Goal: Contribute content: Contribute content

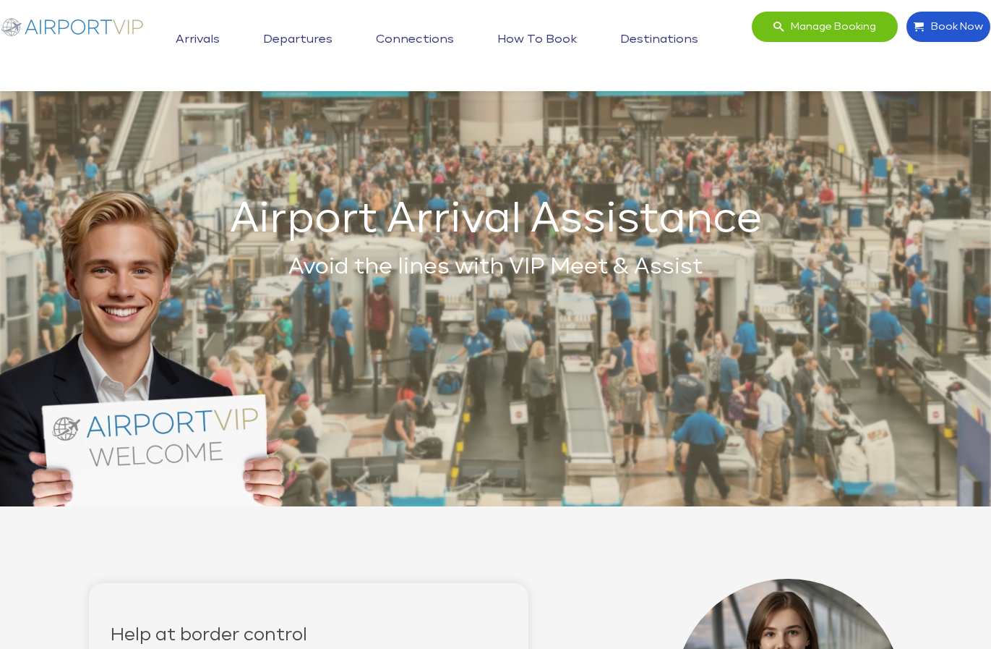
click at [90, 19] on img at bounding box center [72, 26] width 145 height 31
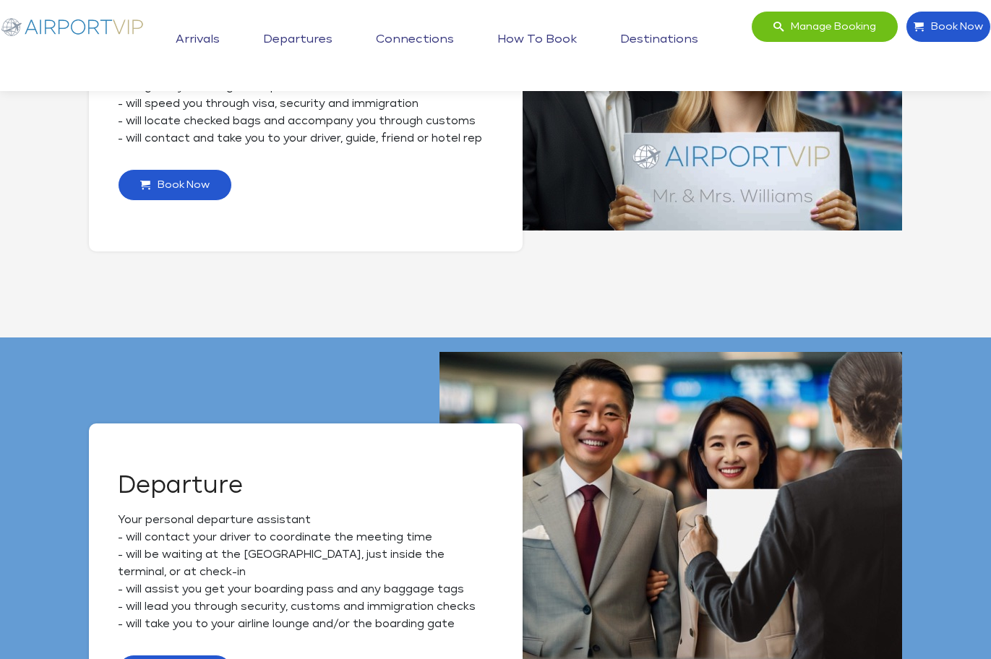
scroll to position [621, 0]
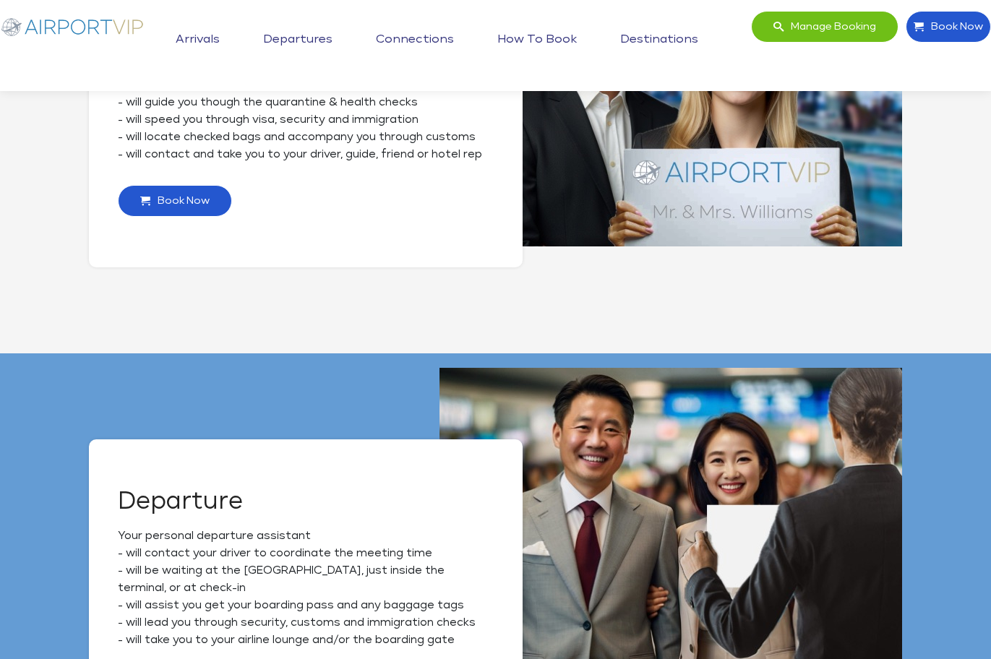
click at [314, 39] on link "Departures" at bounding box center [298, 40] width 77 height 36
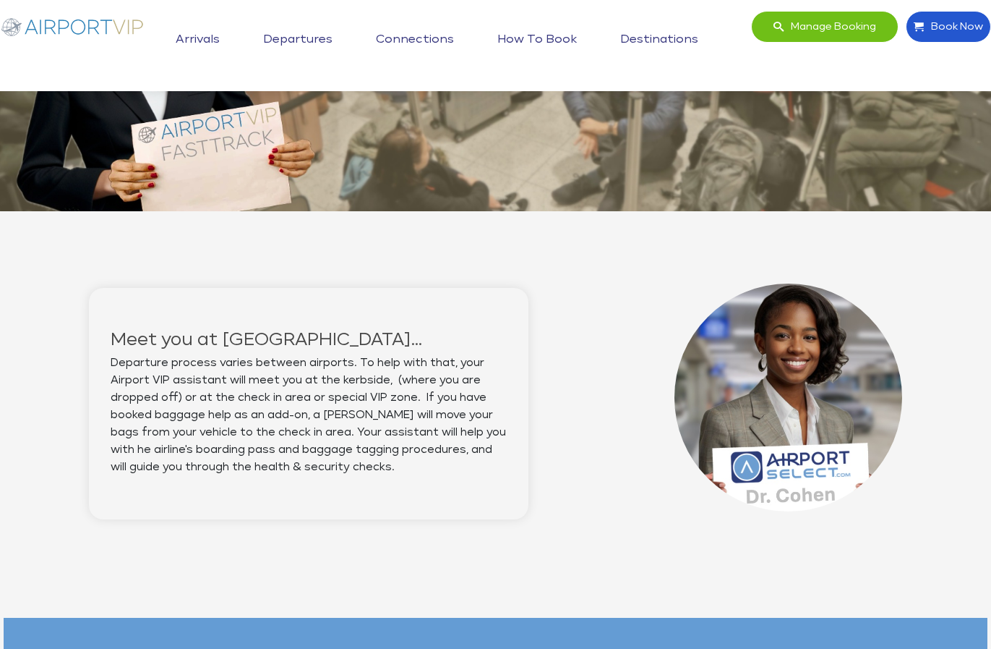
scroll to position [503, 0]
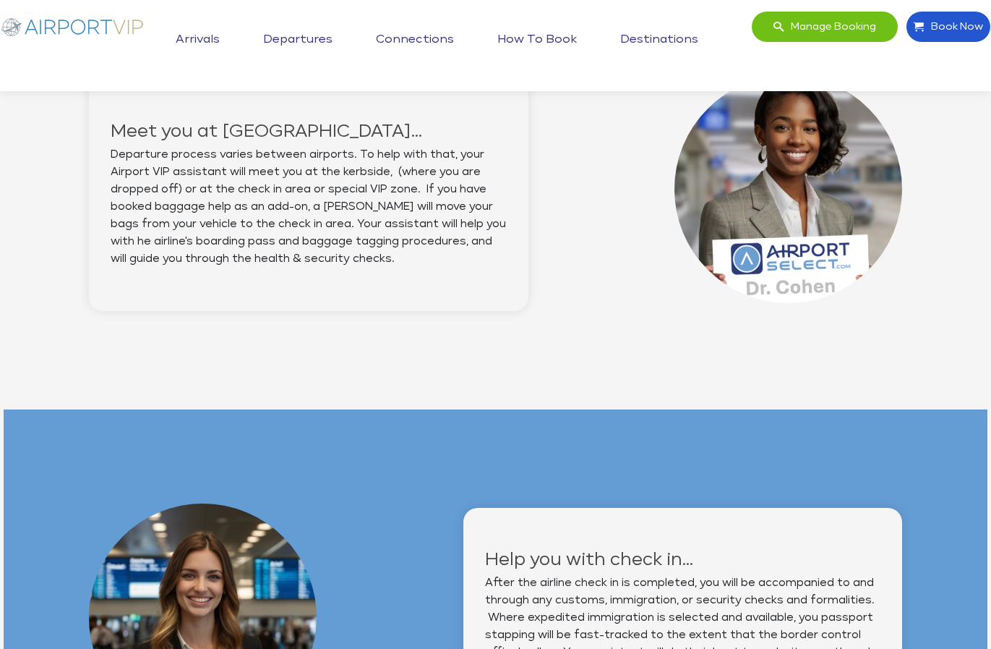
click at [407, 39] on link "Connections" at bounding box center [414, 40] width 85 height 36
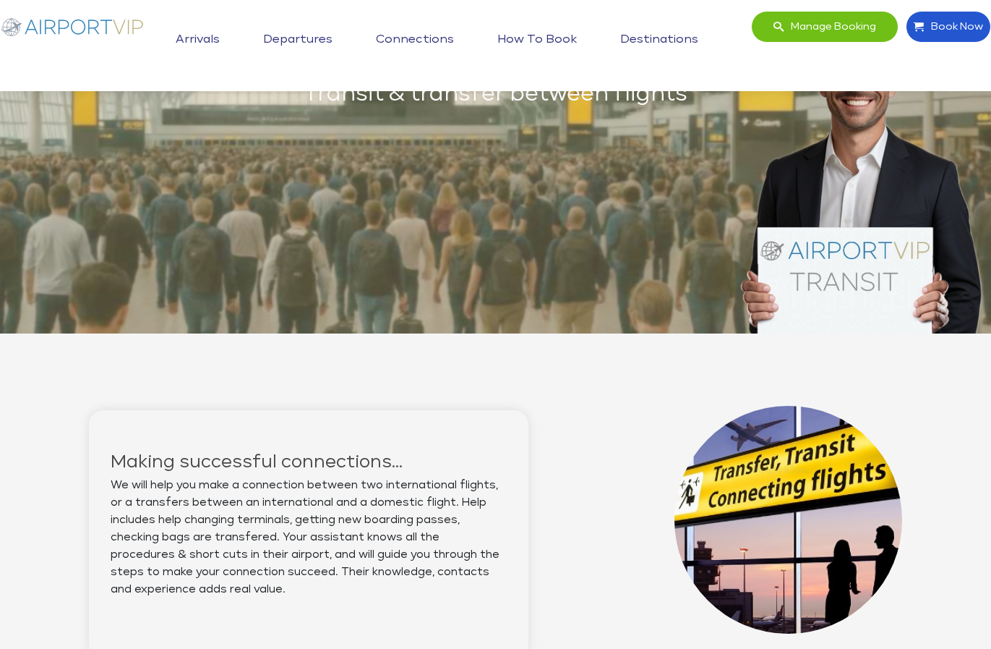
scroll to position [177, 0]
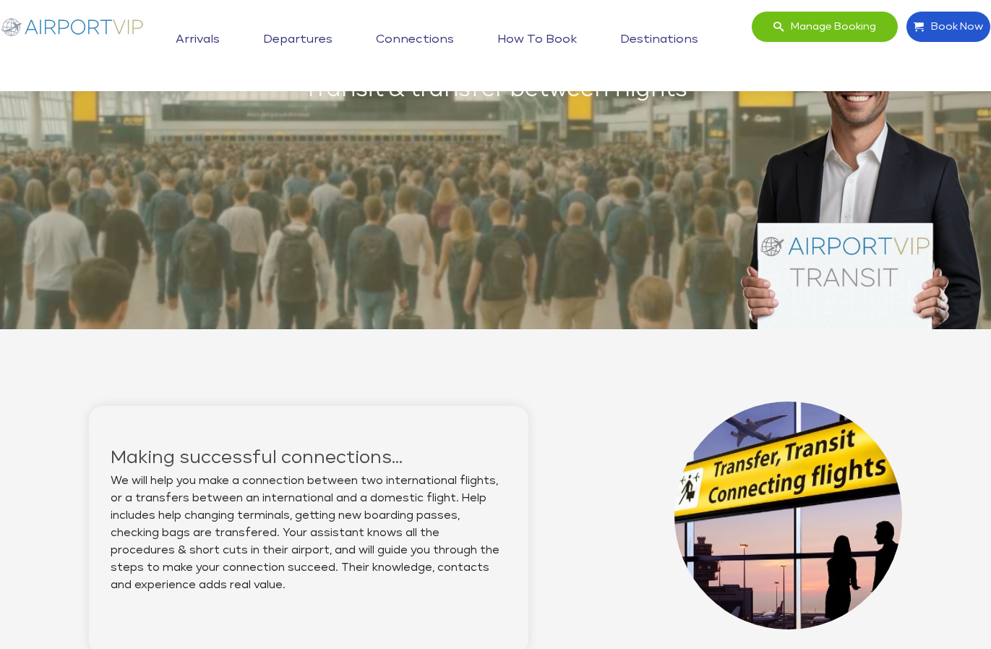
click at [522, 36] on link "How to book" at bounding box center [537, 40] width 87 height 36
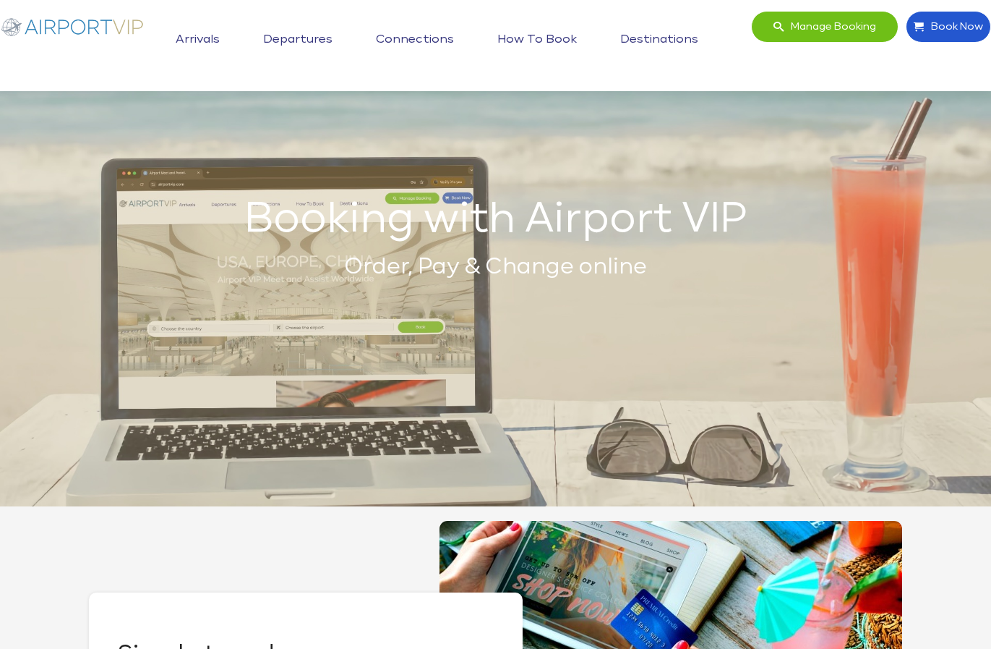
click at [208, 43] on link "Arrivals" at bounding box center [197, 40] width 51 height 36
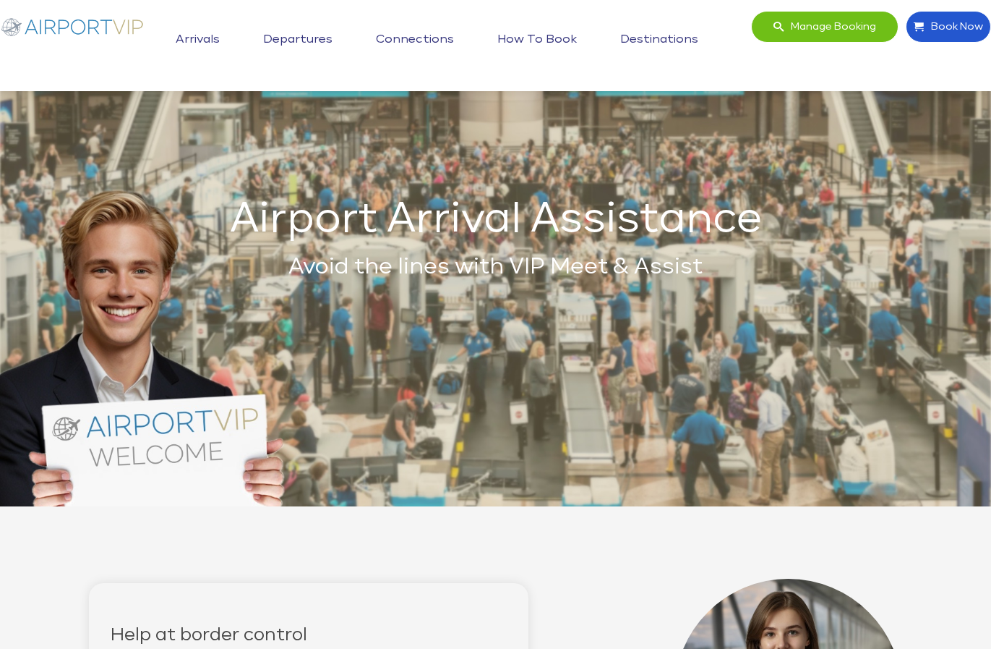
click at [187, 31] on link "Arrivals" at bounding box center [197, 40] width 51 height 36
click at [75, 32] on img at bounding box center [72, 26] width 145 height 31
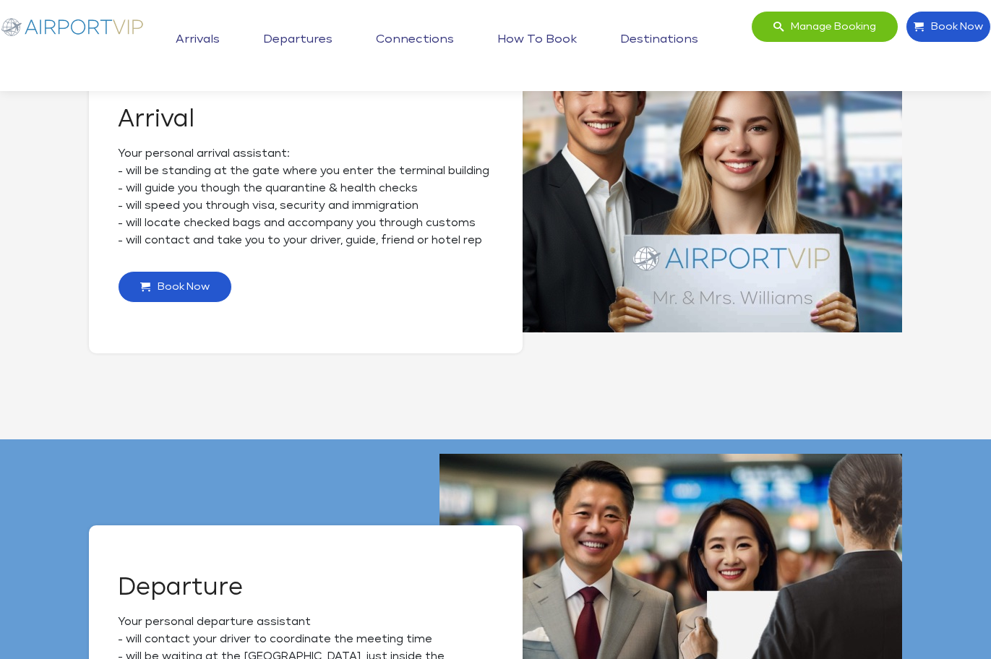
scroll to position [327, 0]
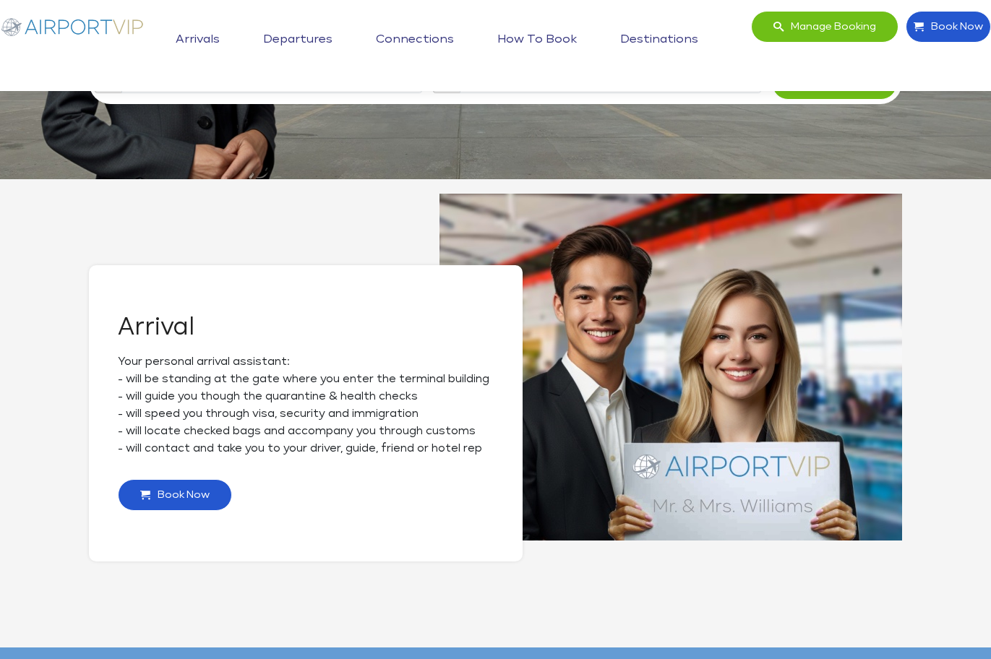
click at [553, 36] on link "How to book" at bounding box center [537, 40] width 87 height 36
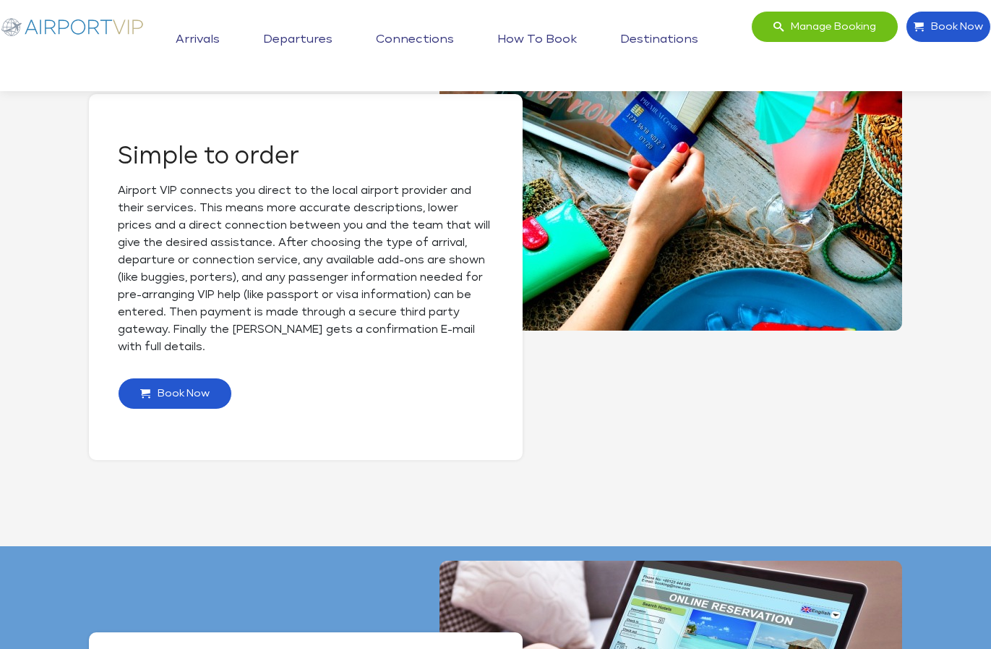
scroll to position [184, 0]
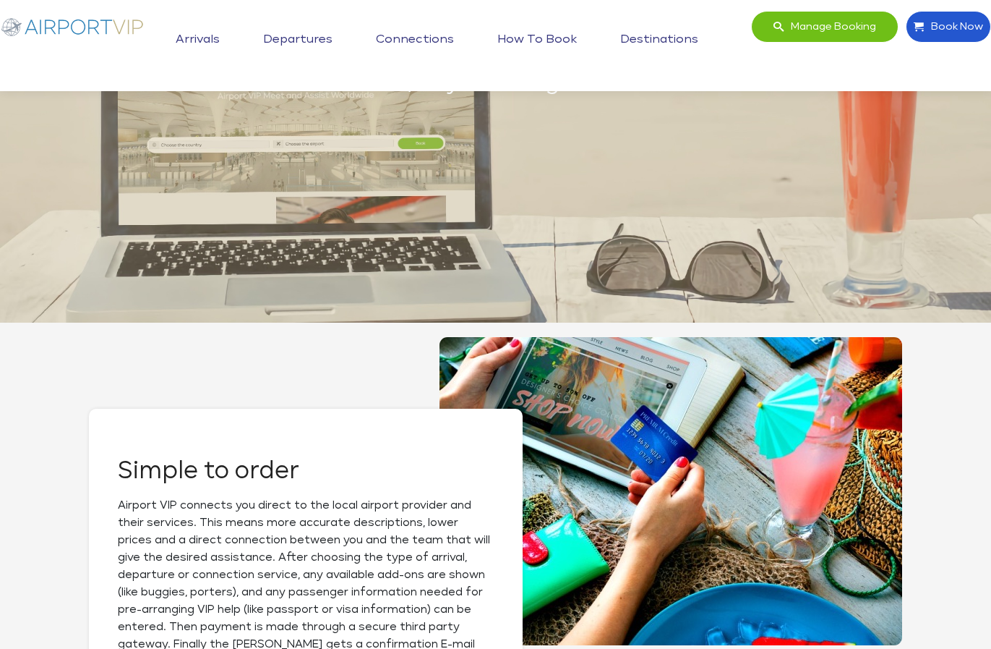
click at [530, 35] on link "How to book" at bounding box center [537, 40] width 87 height 36
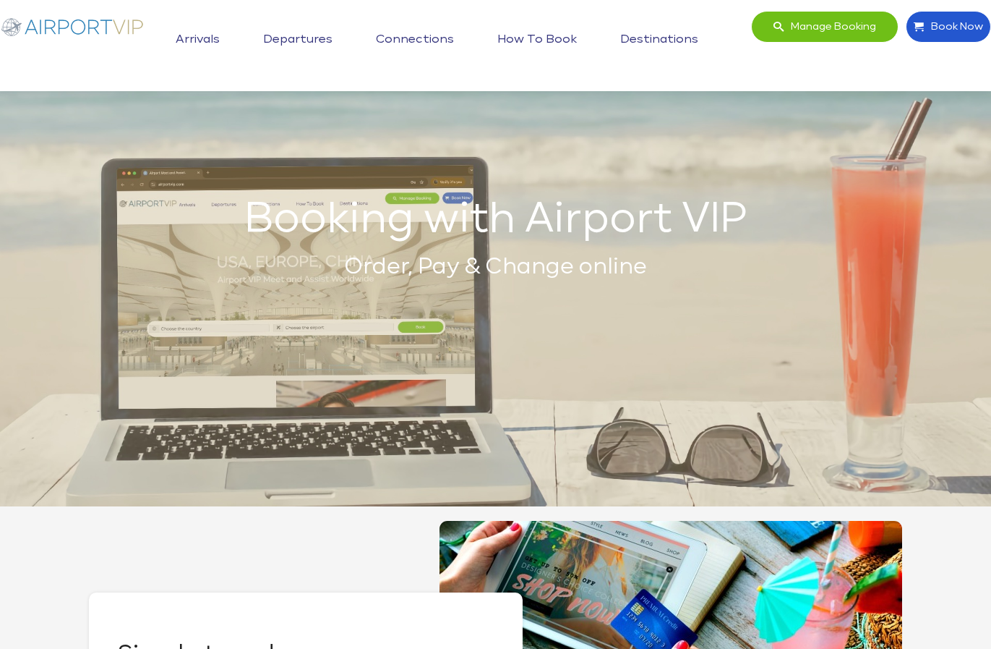
click at [192, 41] on link "Arrivals" at bounding box center [197, 40] width 51 height 36
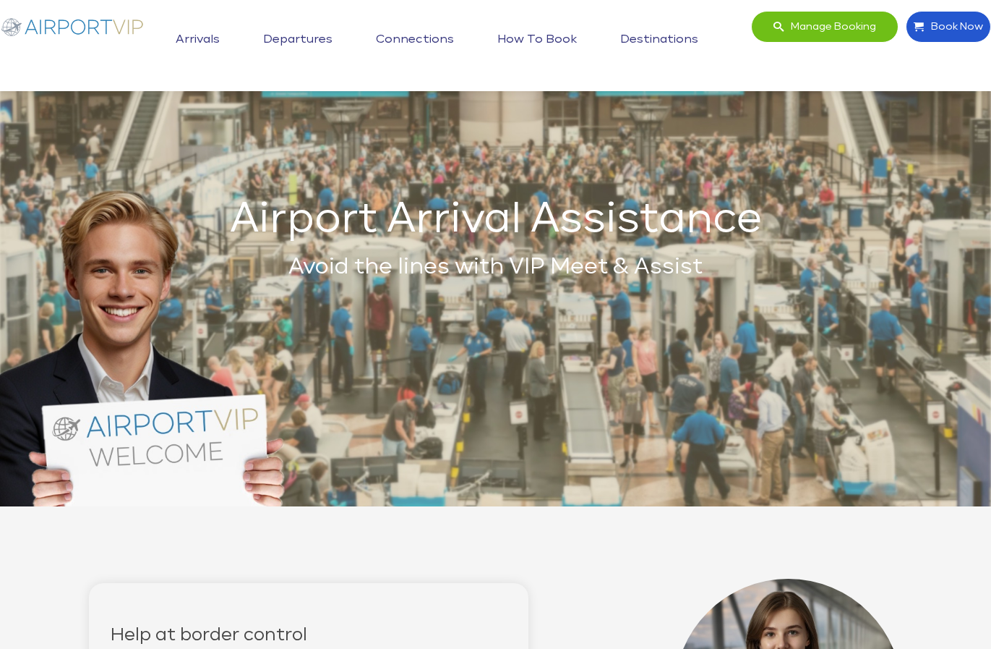
click at [130, 23] on img at bounding box center [72, 26] width 145 height 31
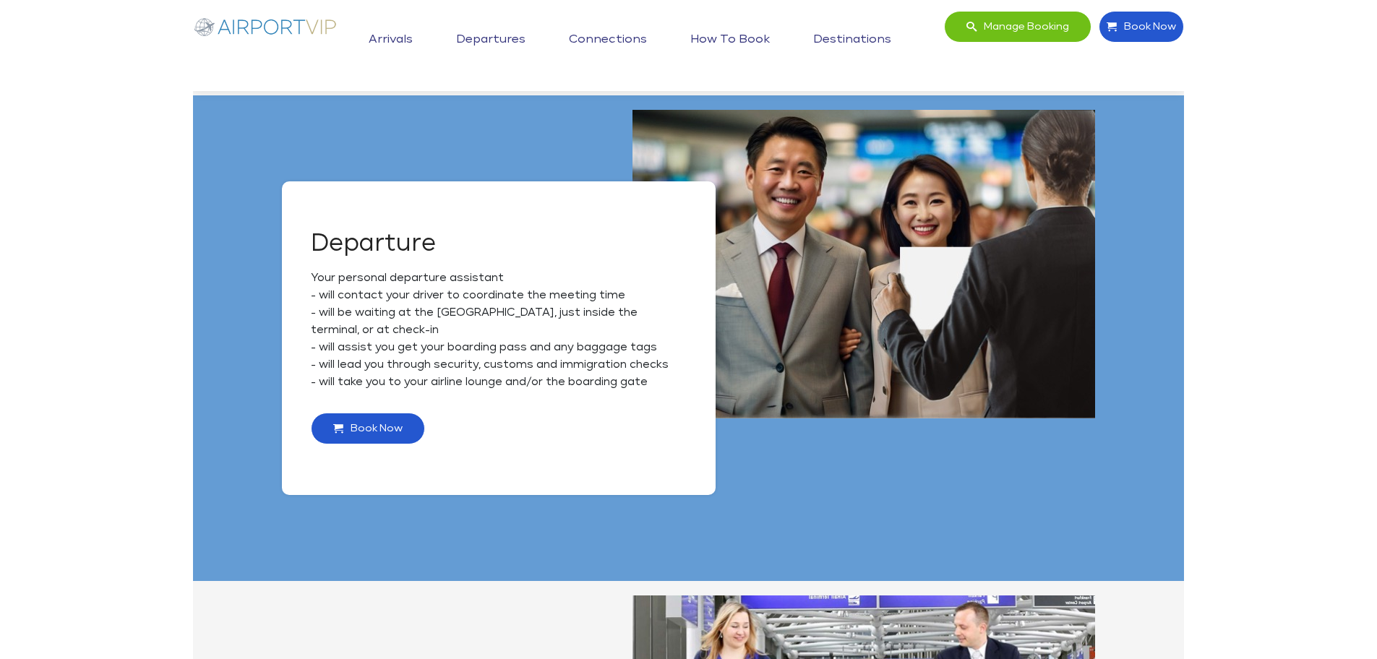
scroll to position [881, 0]
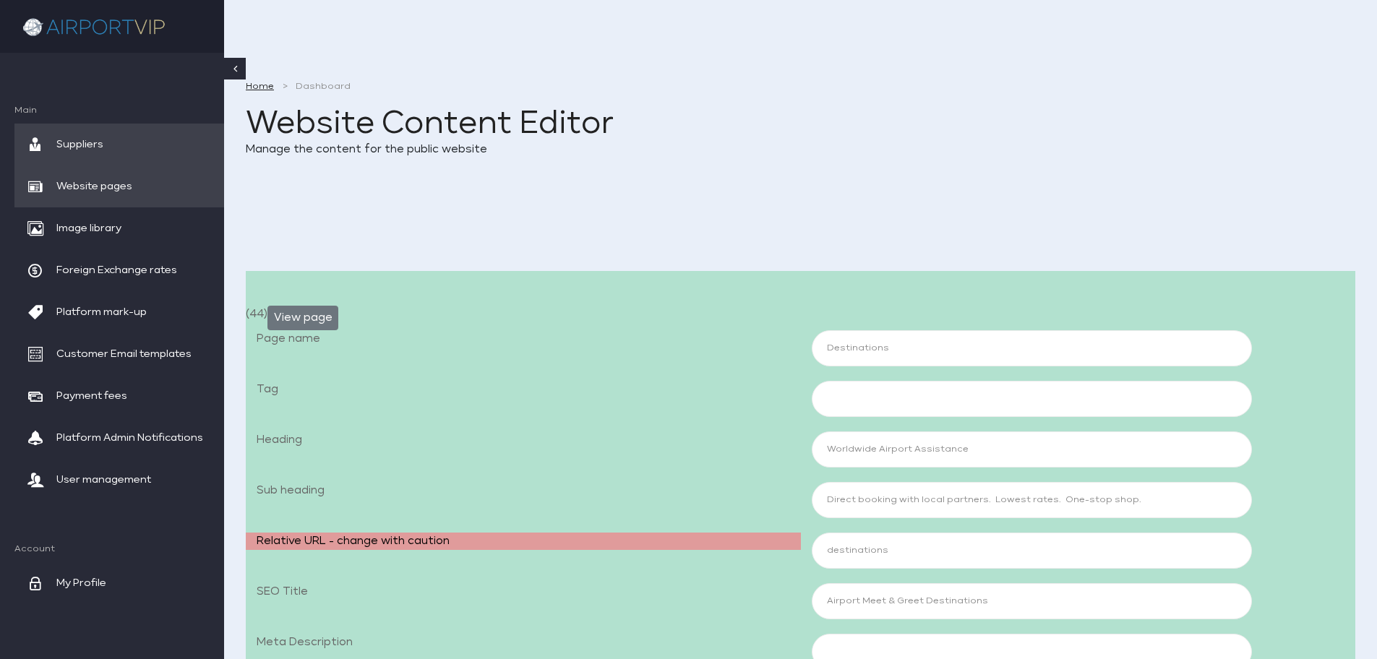
scroll to position [1853, 0]
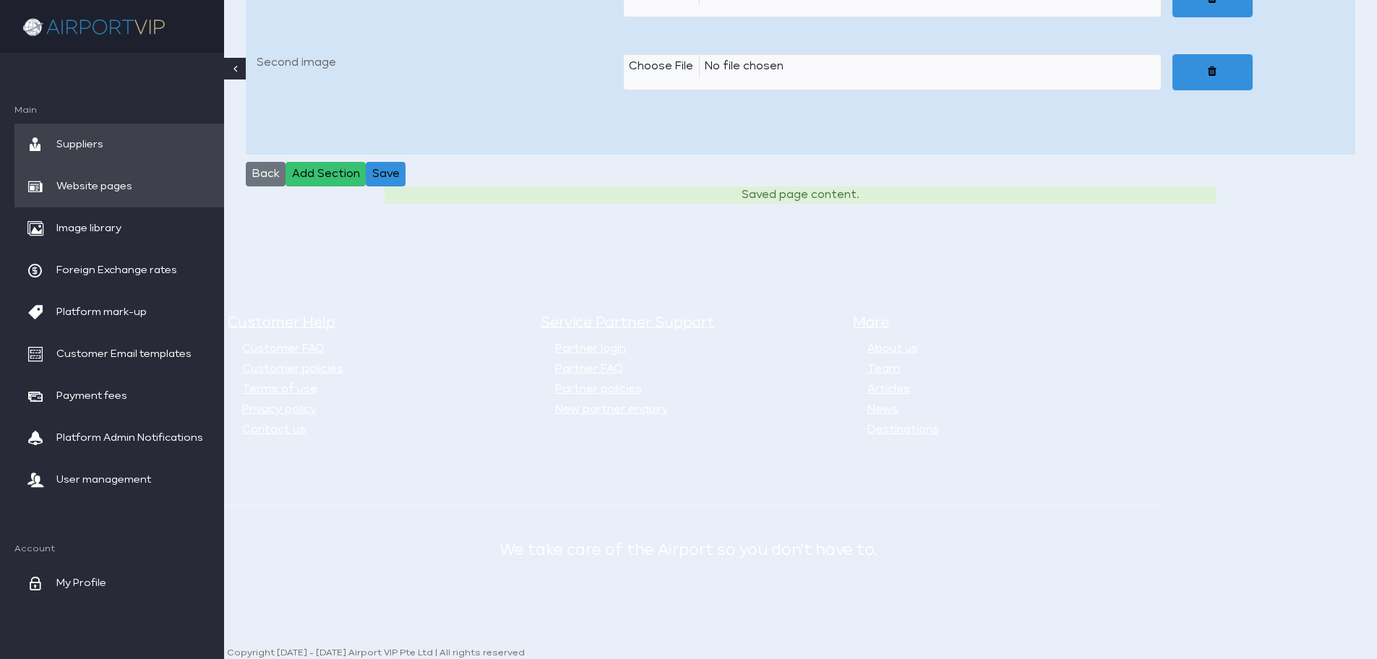
click at [108, 185] on span "Website pages" at bounding box center [94, 187] width 76 height 42
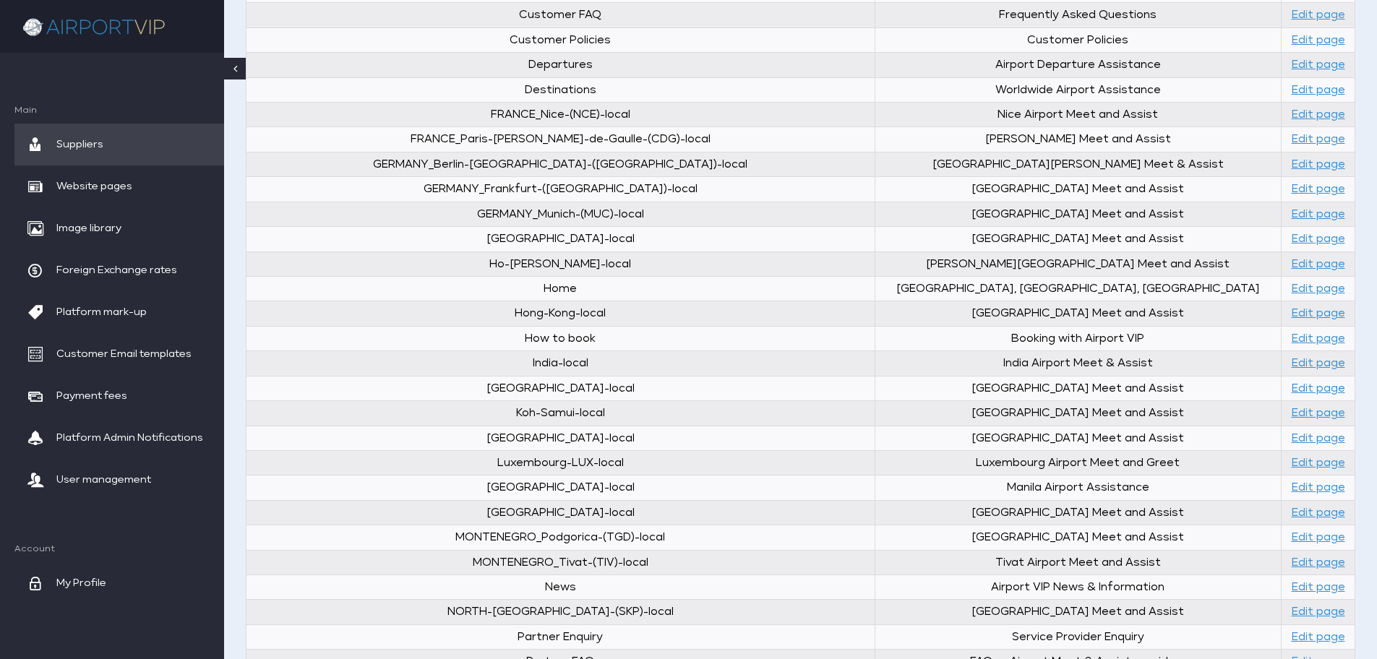
scroll to position [1589, 0]
click at [1296, 285] on link "Edit page" at bounding box center [1319, 287] width 54 height 11
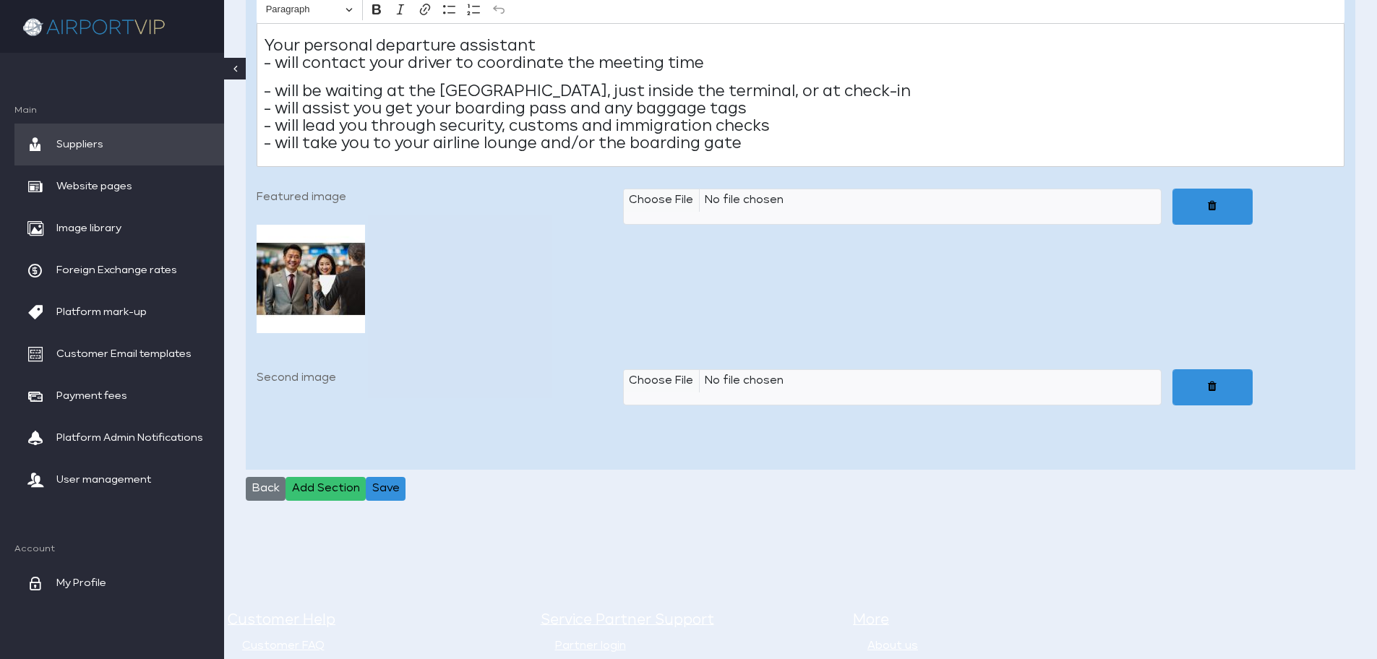
scroll to position [14296, 0]
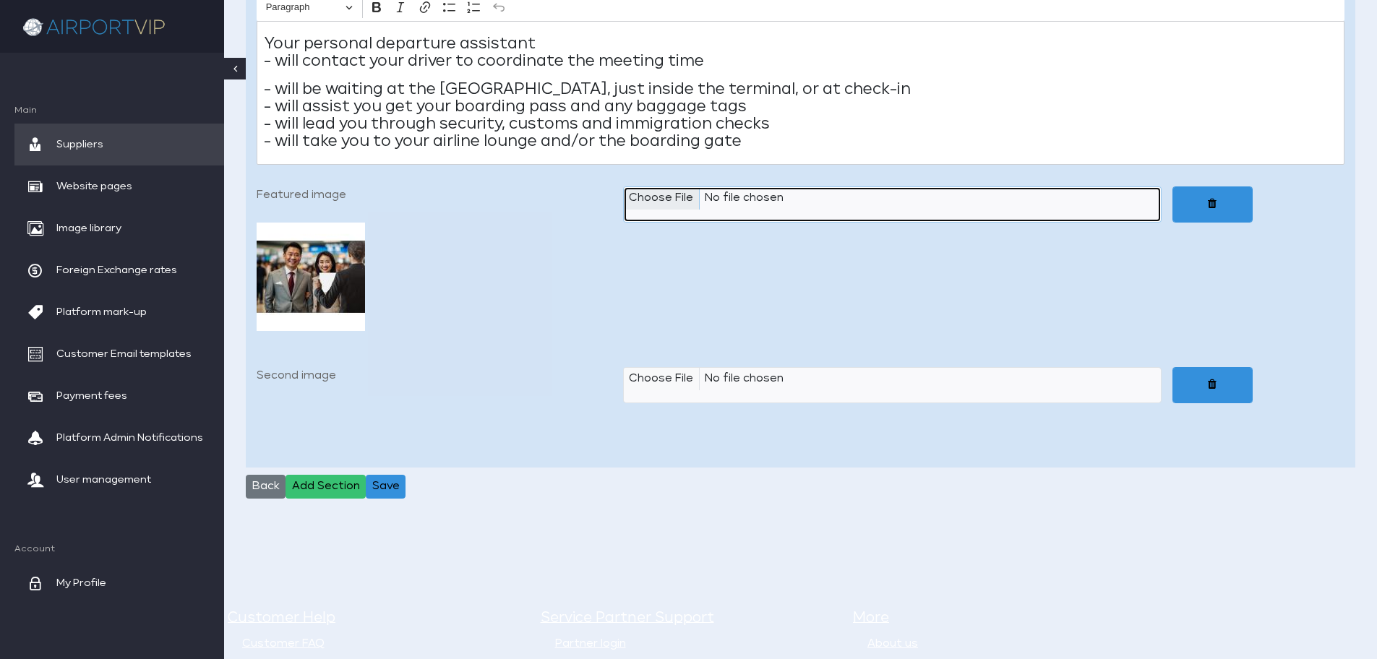
click at [653, 208] on input "Featured image" at bounding box center [892, 205] width 539 height 36
type input "C:\fakepath\Airport VIP_01c Departure 640x480_JPEG.jpg"
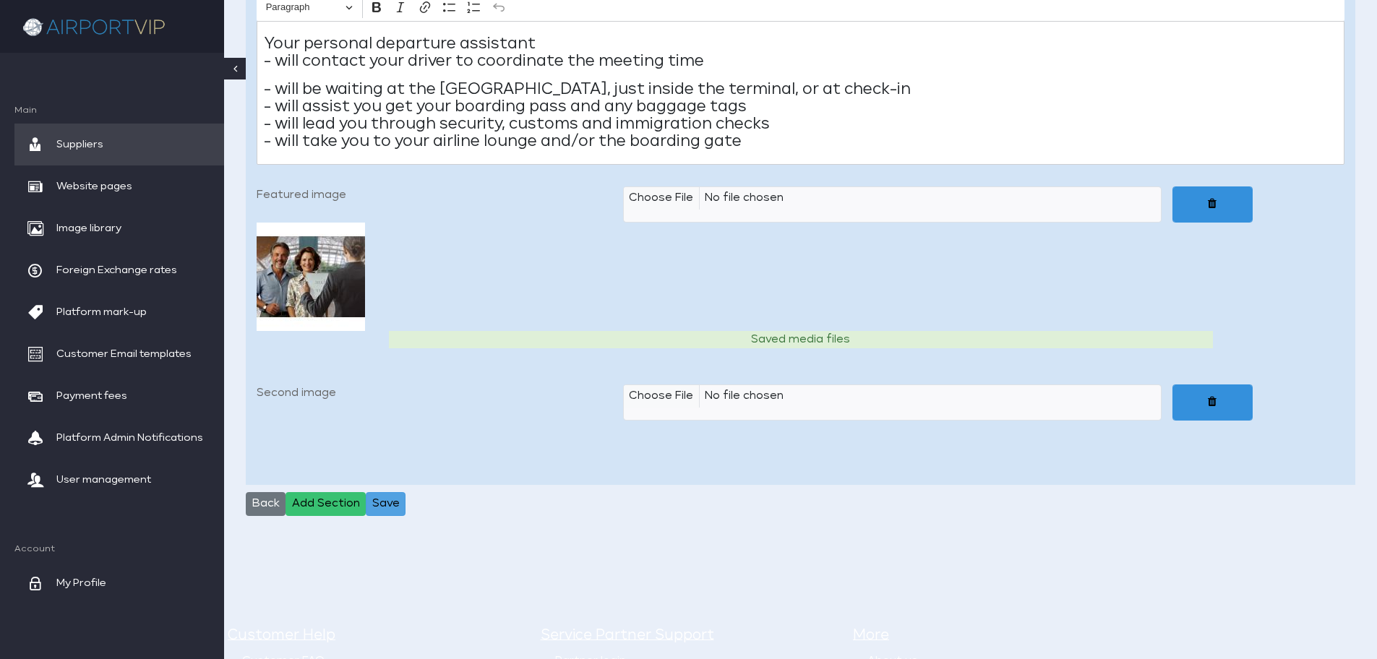
click at [395, 517] on button "Save" at bounding box center [386, 504] width 40 height 25
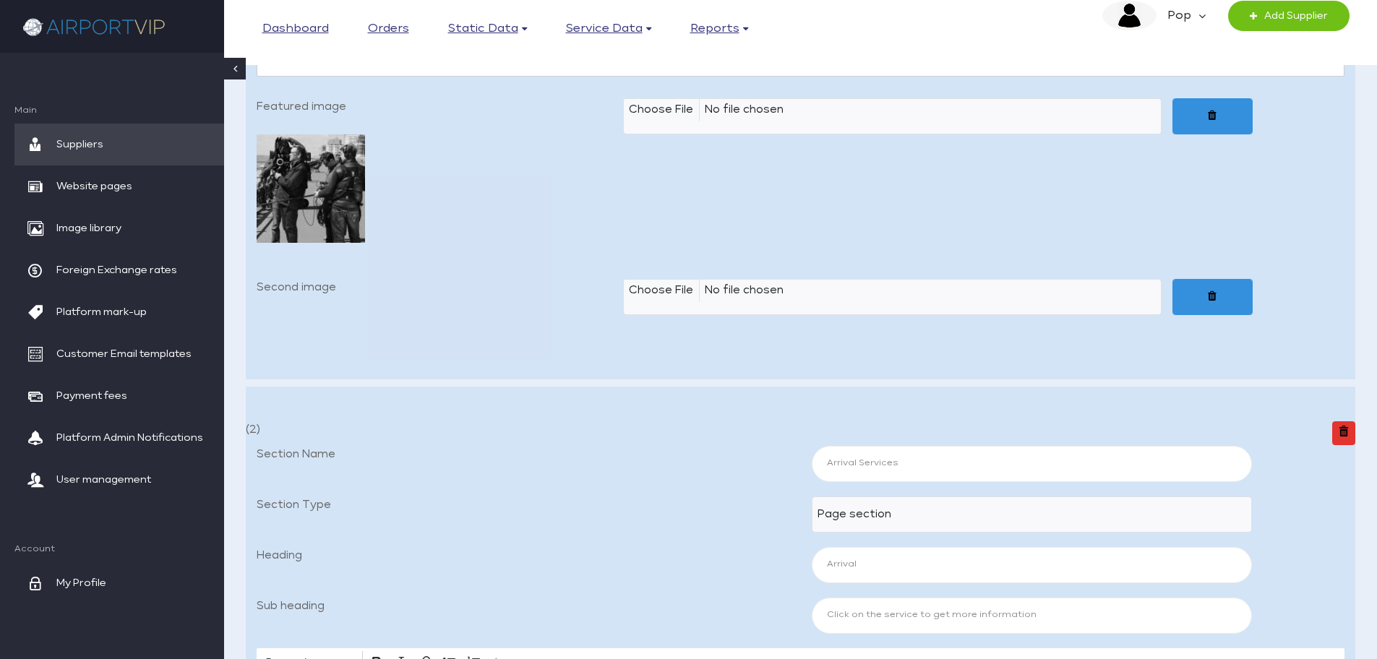
scroll to position [8203, 0]
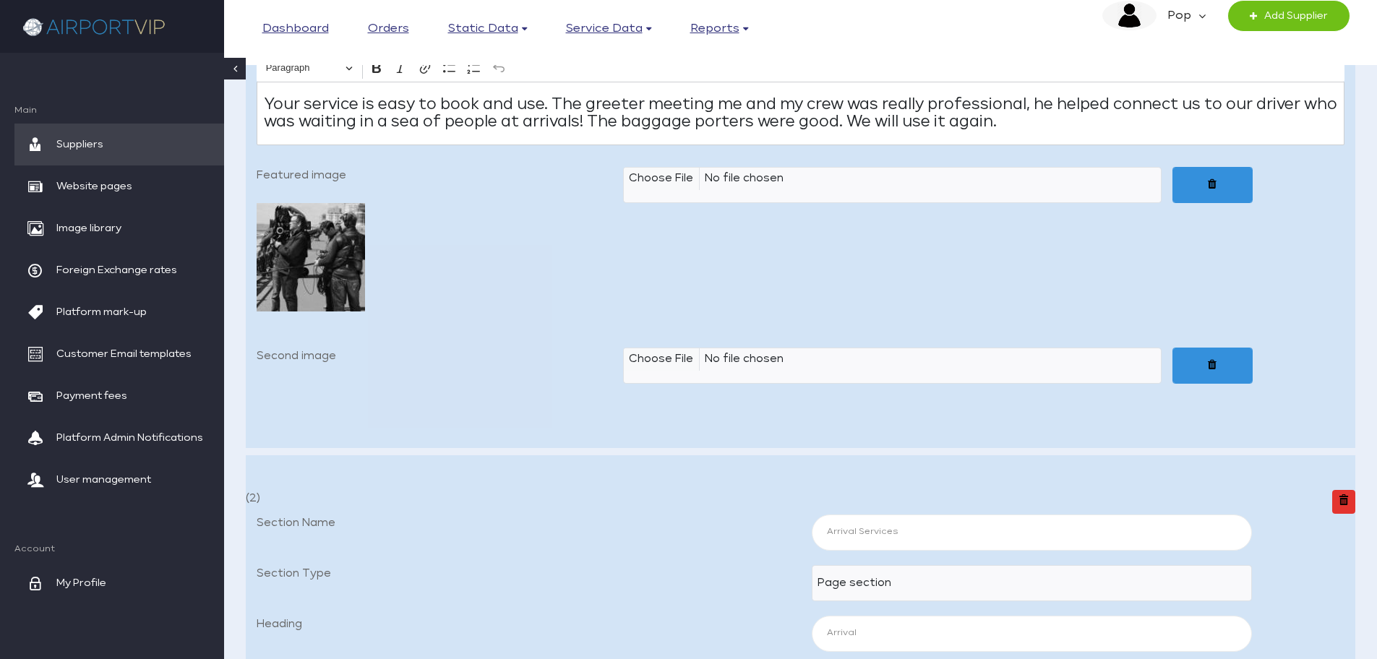
click at [508, 196] on label "Featured image" at bounding box center [435, 181] width 367 height 29
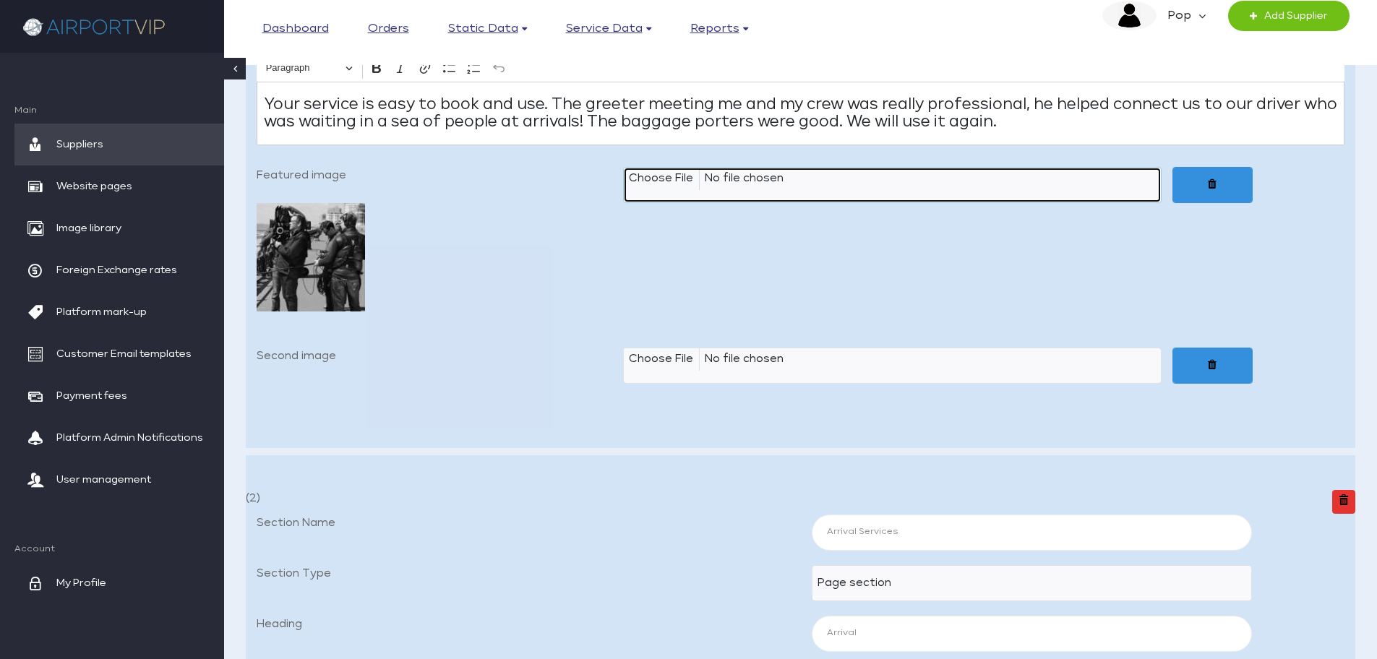
click at [623, 202] on input "Featured image" at bounding box center [892, 185] width 539 height 36
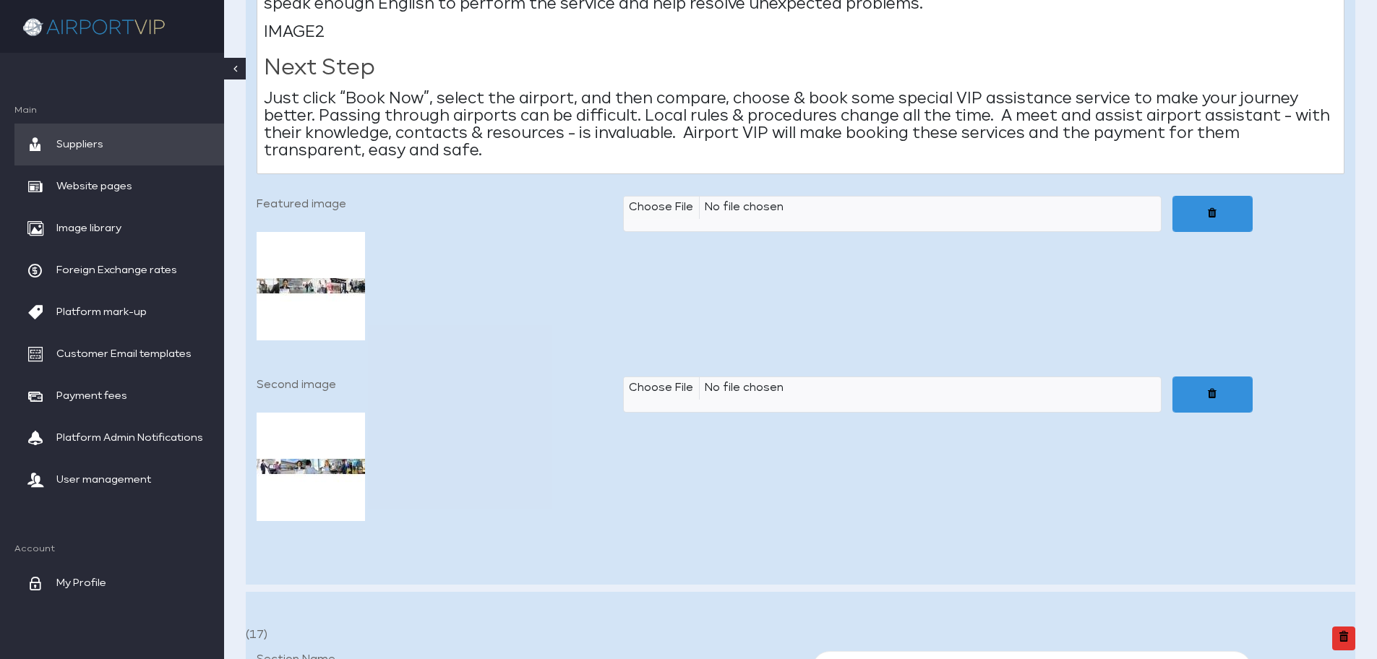
scroll to position [5026, 0]
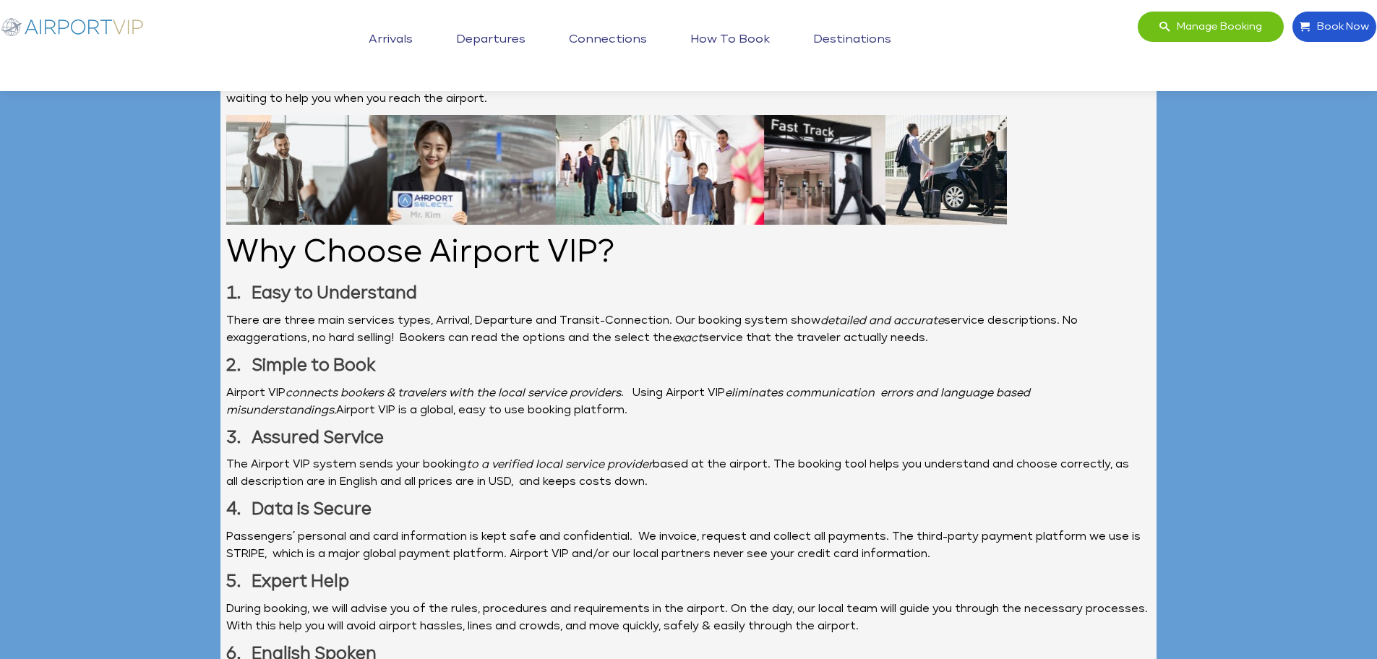
scroll to position [2047, 0]
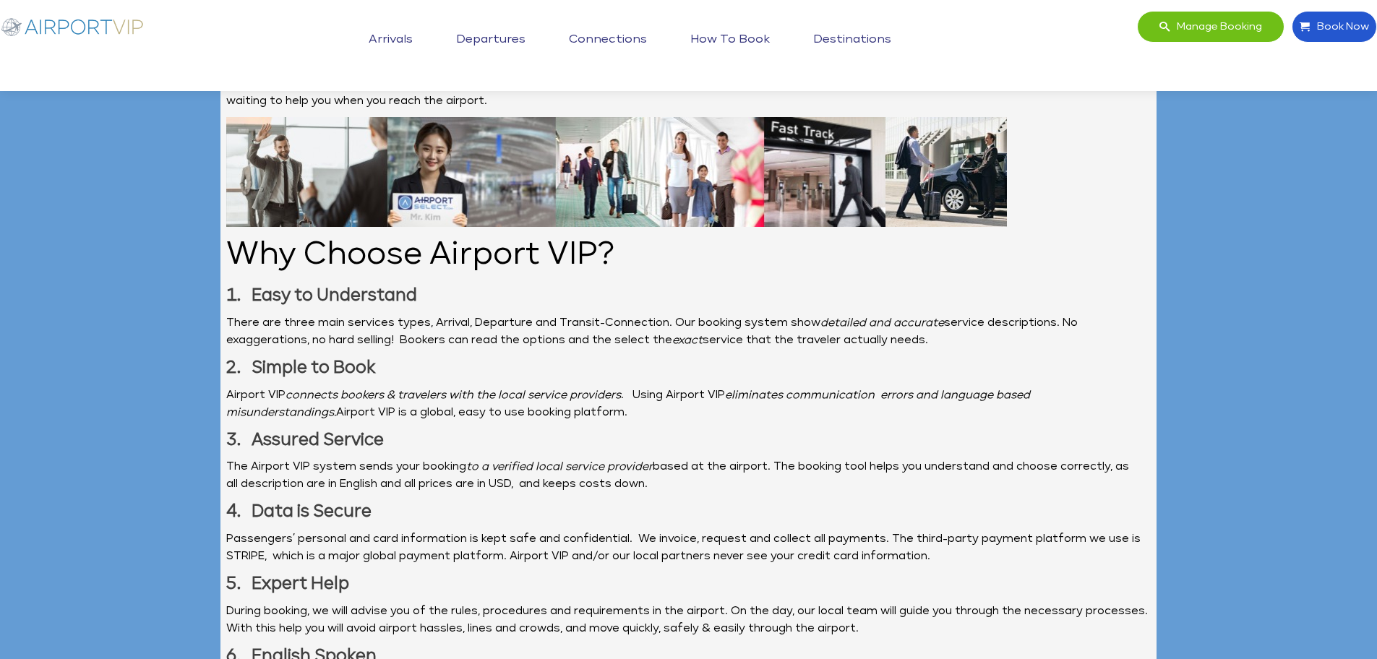
click at [528, 60] on li "Departures" at bounding box center [491, 40] width 113 height 46
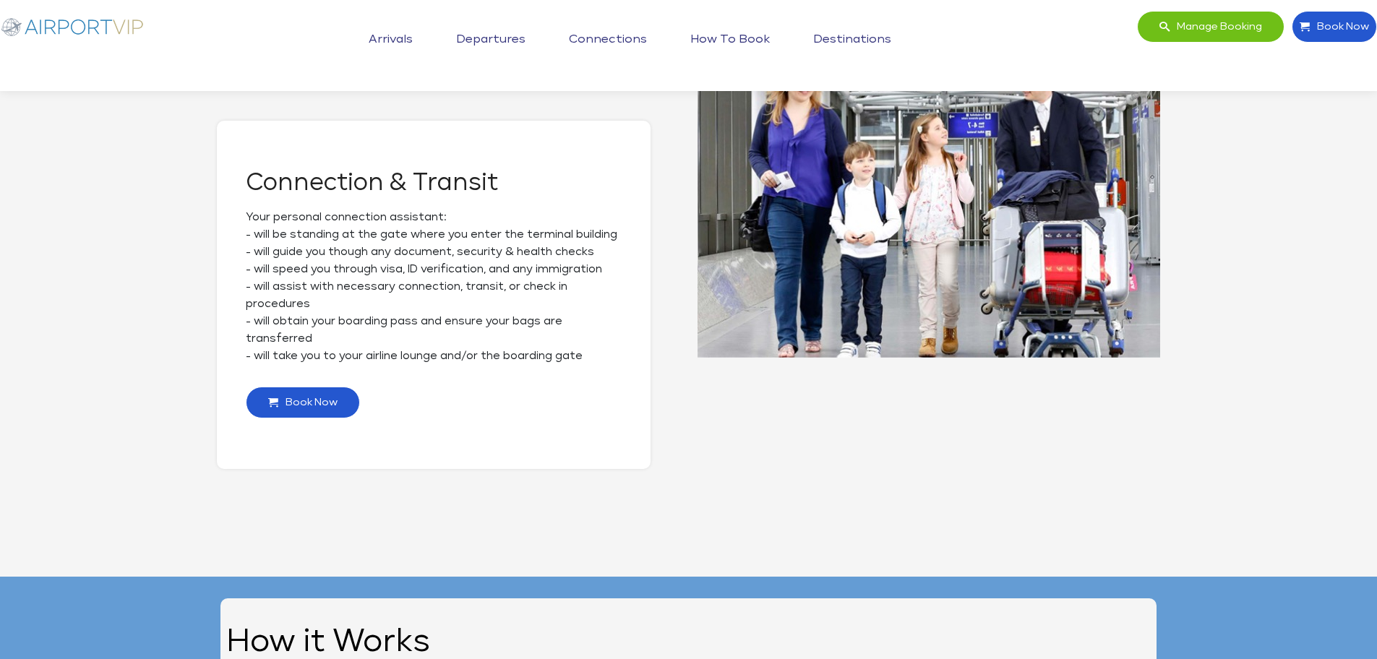
scroll to position [1915, 0]
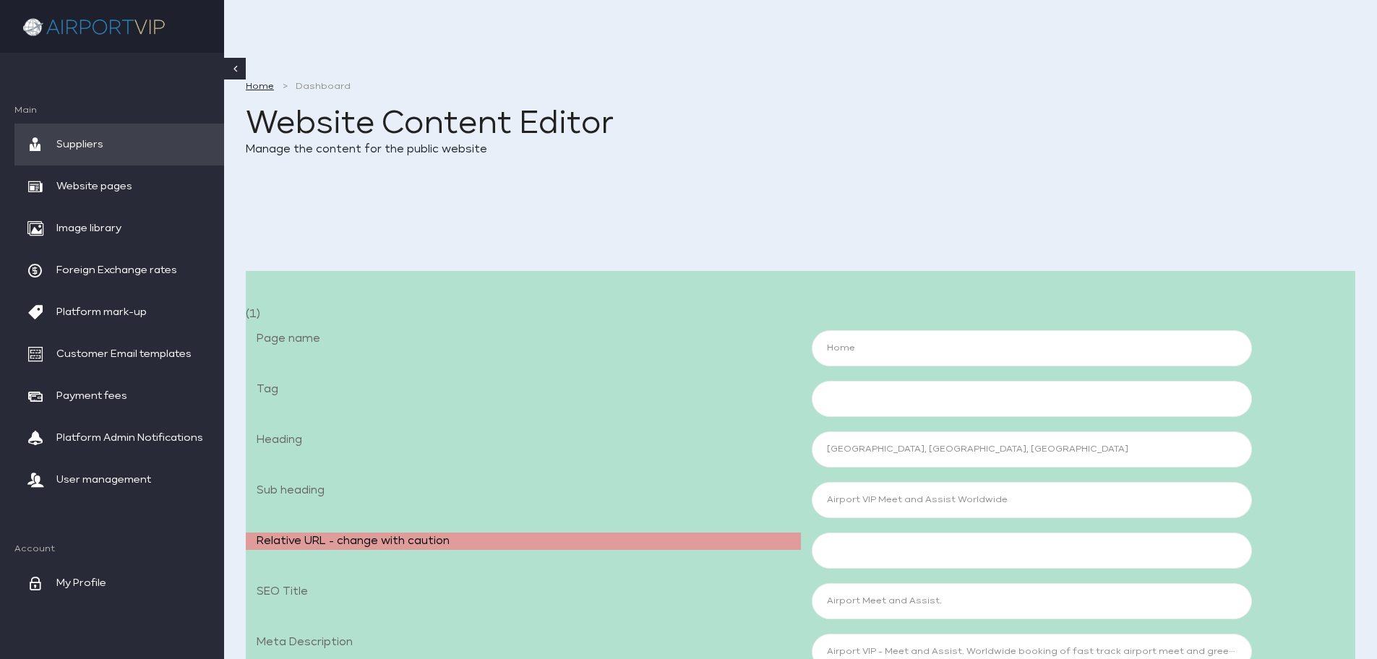
scroll to position [5026, 0]
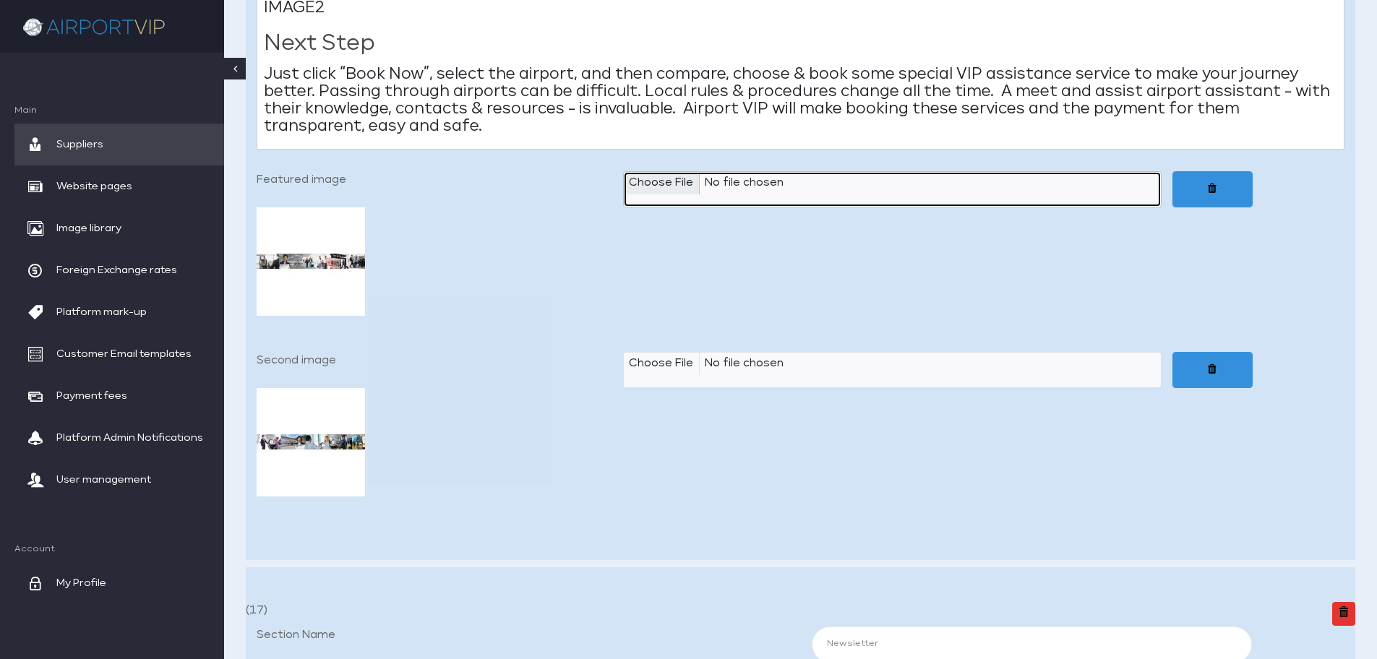
click at [659, 189] on input "Featured image" at bounding box center [892, 189] width 539 height 36
type input "C:\fakepath\Airport VIP_Banner 1280x290_Arrivals.jpg"
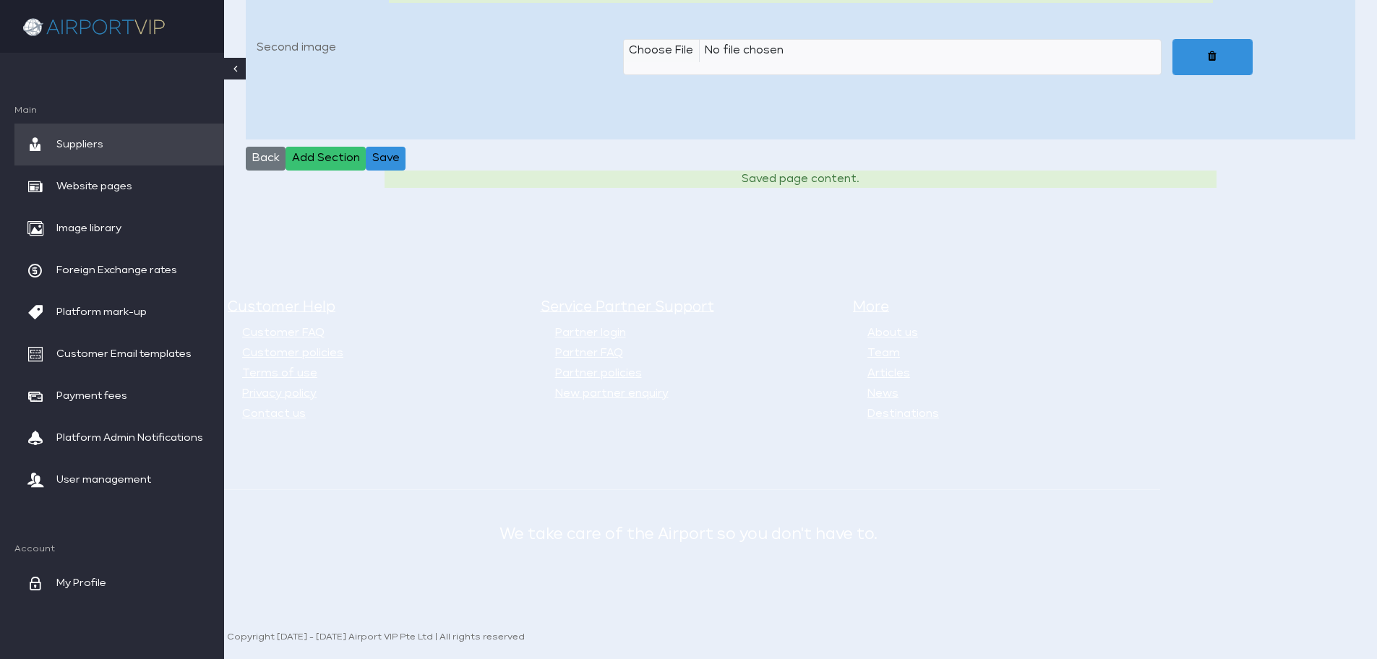
scroll to position [14672, 0]
click at [390, 160] on button "Save" at bounding box center [386, 159] width 40 height 25
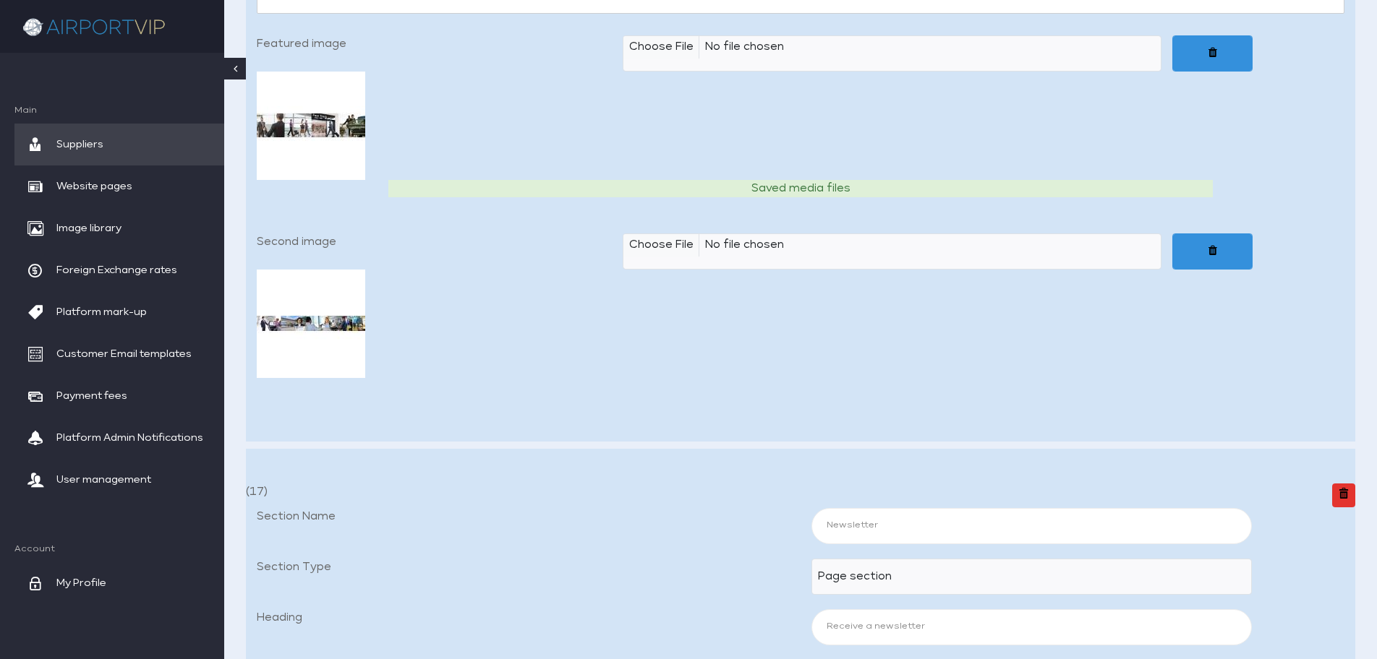
scroll to position [5157, 0]
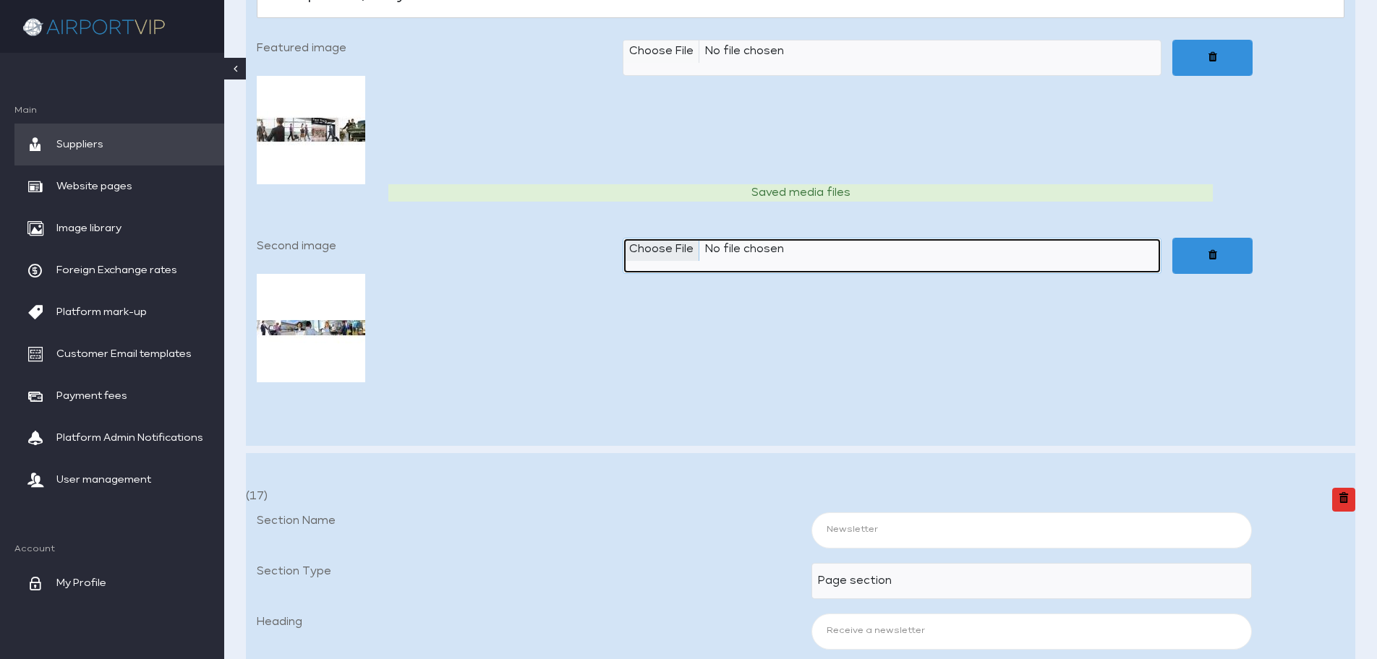
click at [673, 260] on input "Second image" at bounding box center [892, 256] width 539 height 36
type input "C:\fakepath\Airport VIP_Banner 1280x290_Departures.jpg"
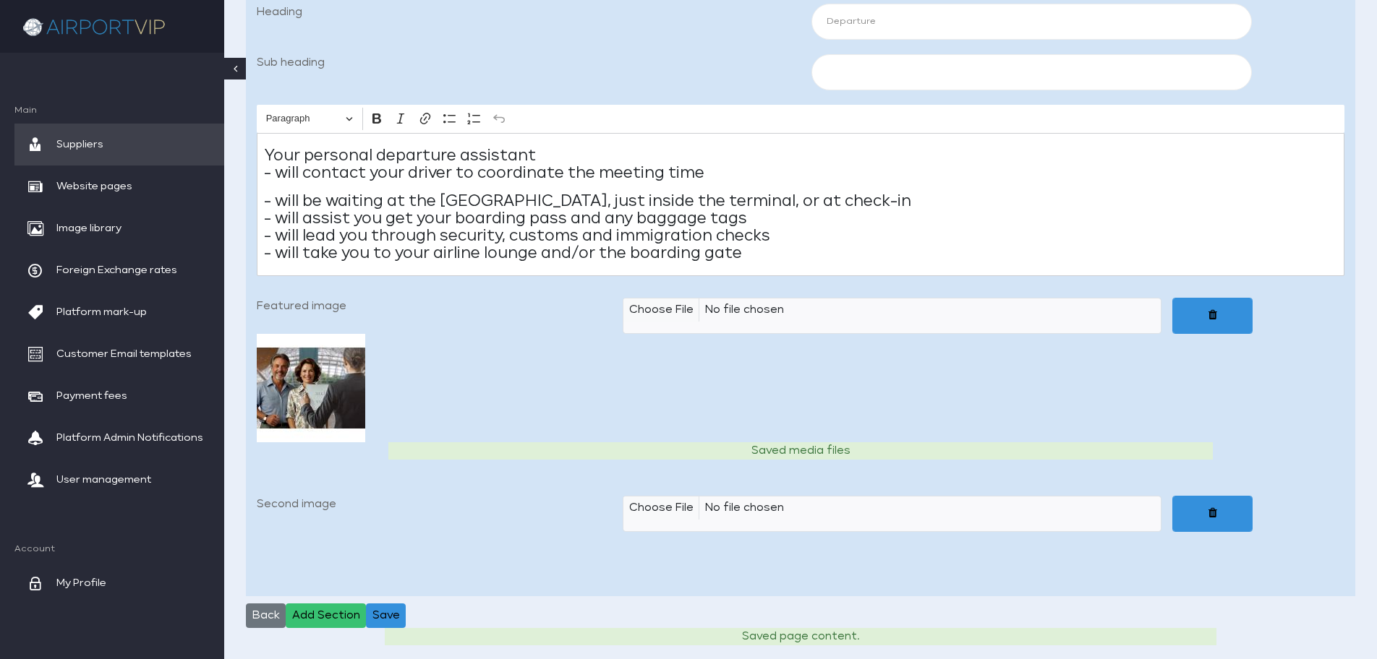
scroll to position [14689, 0]
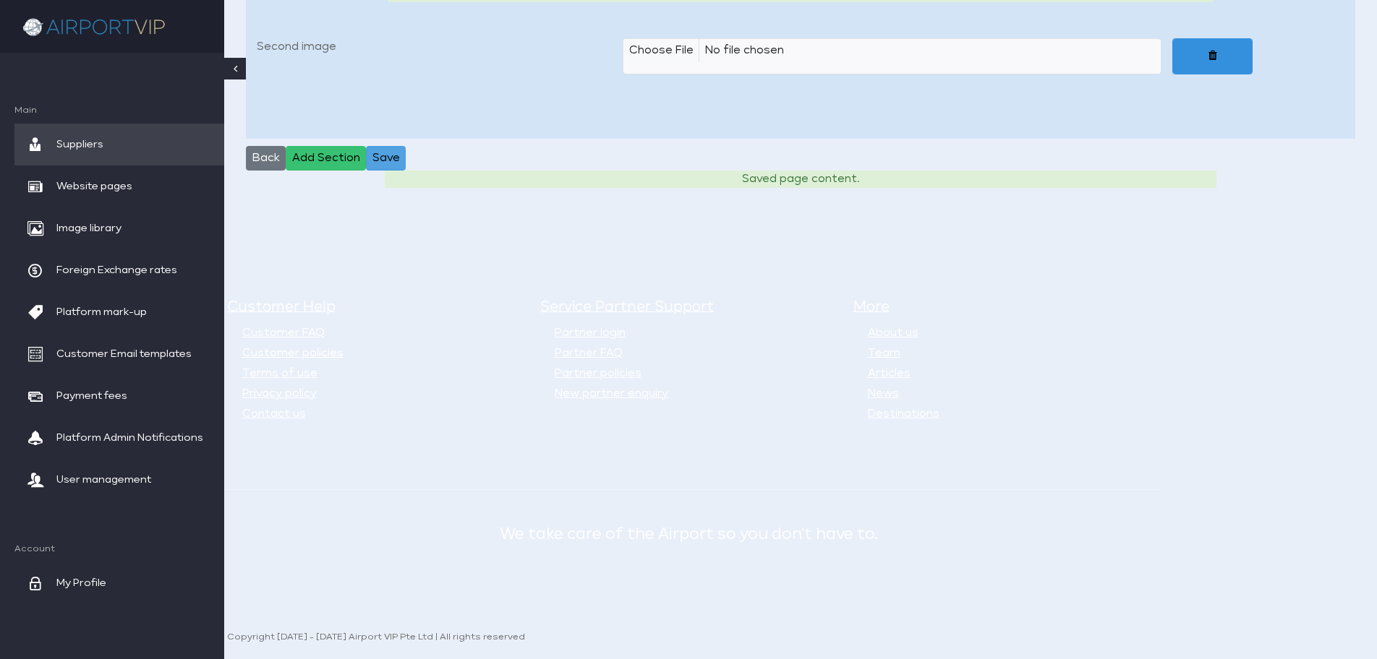
click at [391, 163] on button "Save" at bounding box center [386, 158] width 40 height 25
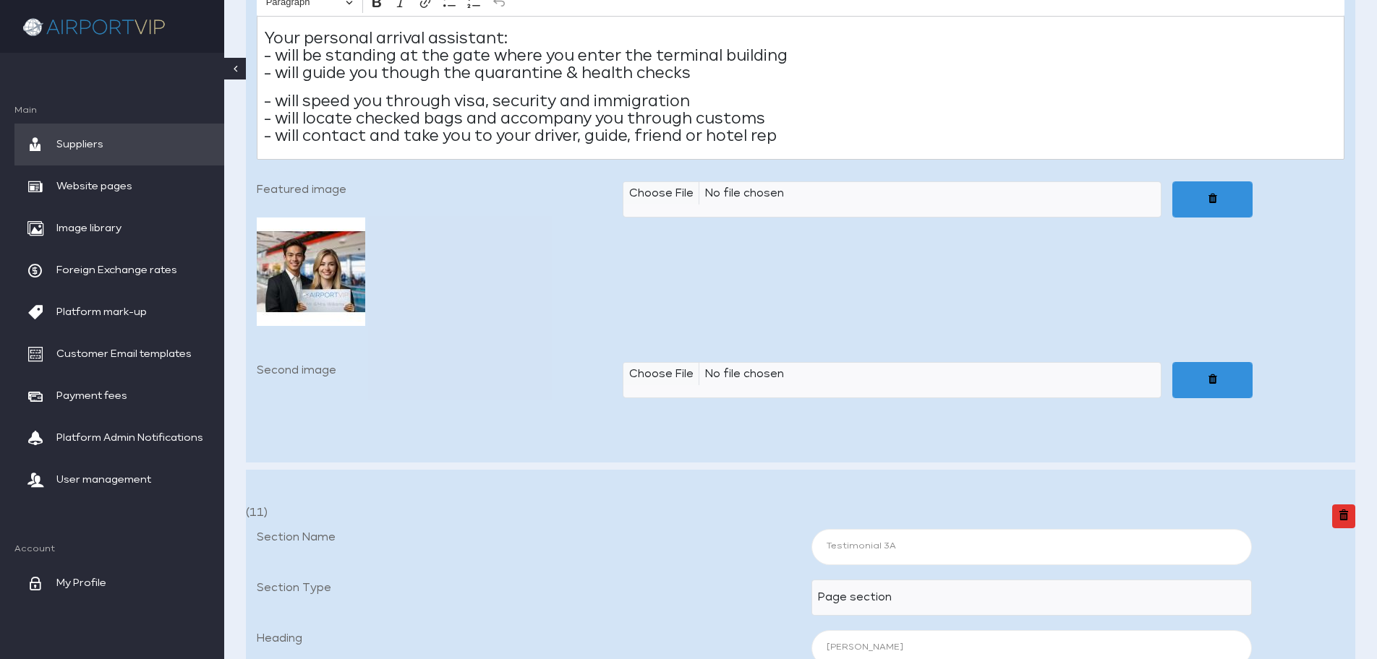
scroll to position [8980, 0]
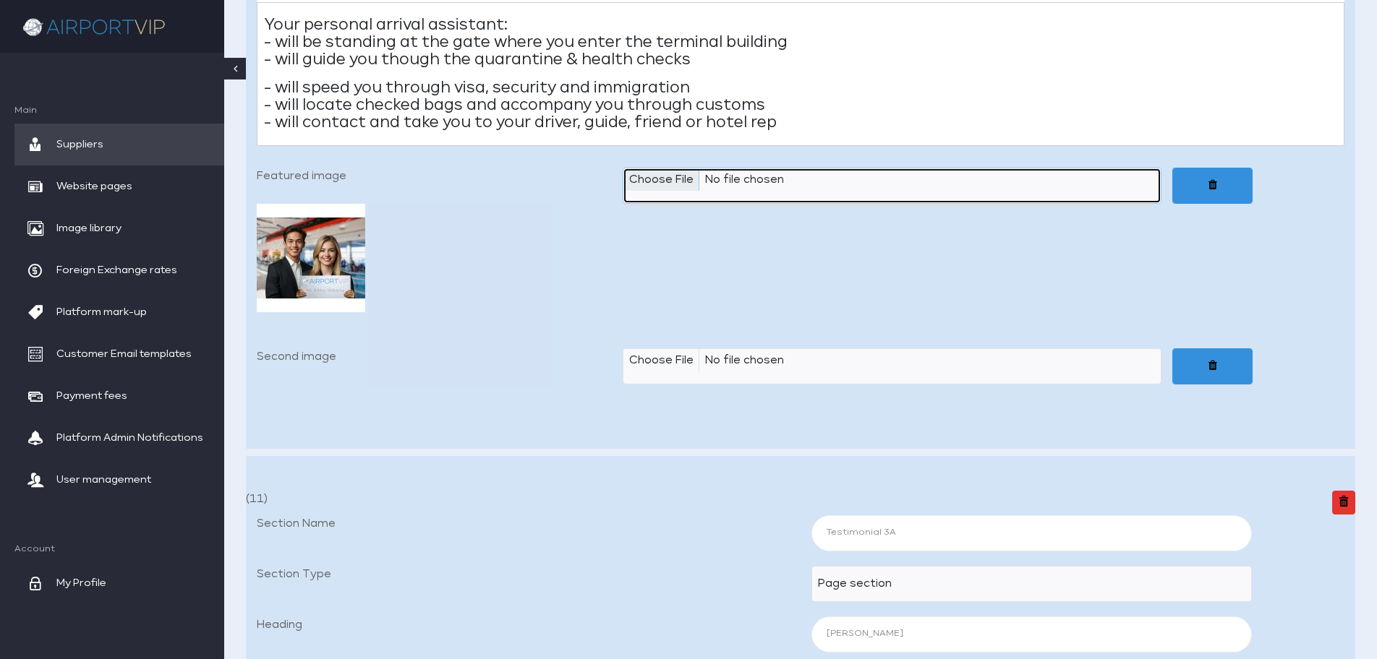
click at [677, 190] on input "Featured image" at bounding box center [892, 186] width 539 height 36
click at [662, 186] on input "Featured image" at bounding box center [892, 186] width 539 height 36
type input "C:\fakepath\Airport VIP_01b Arrivals 640x480_JPEG.jpg"
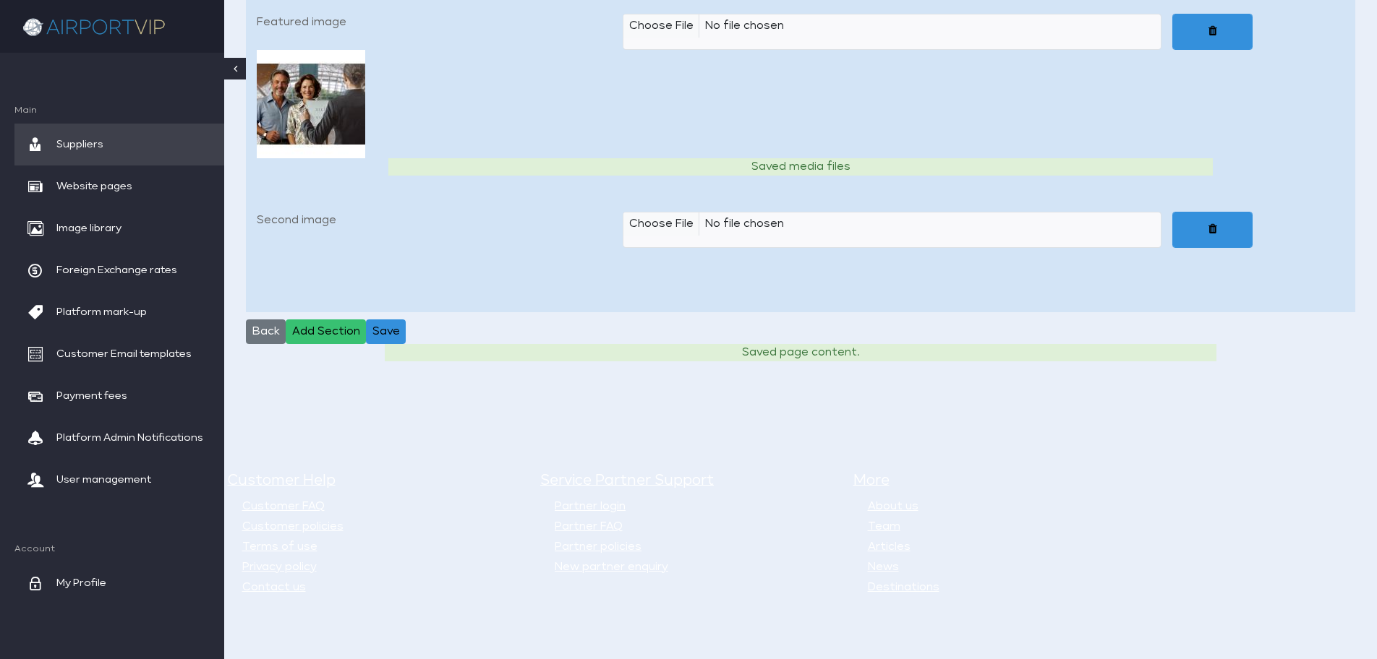
scroll to position [14707, 0]
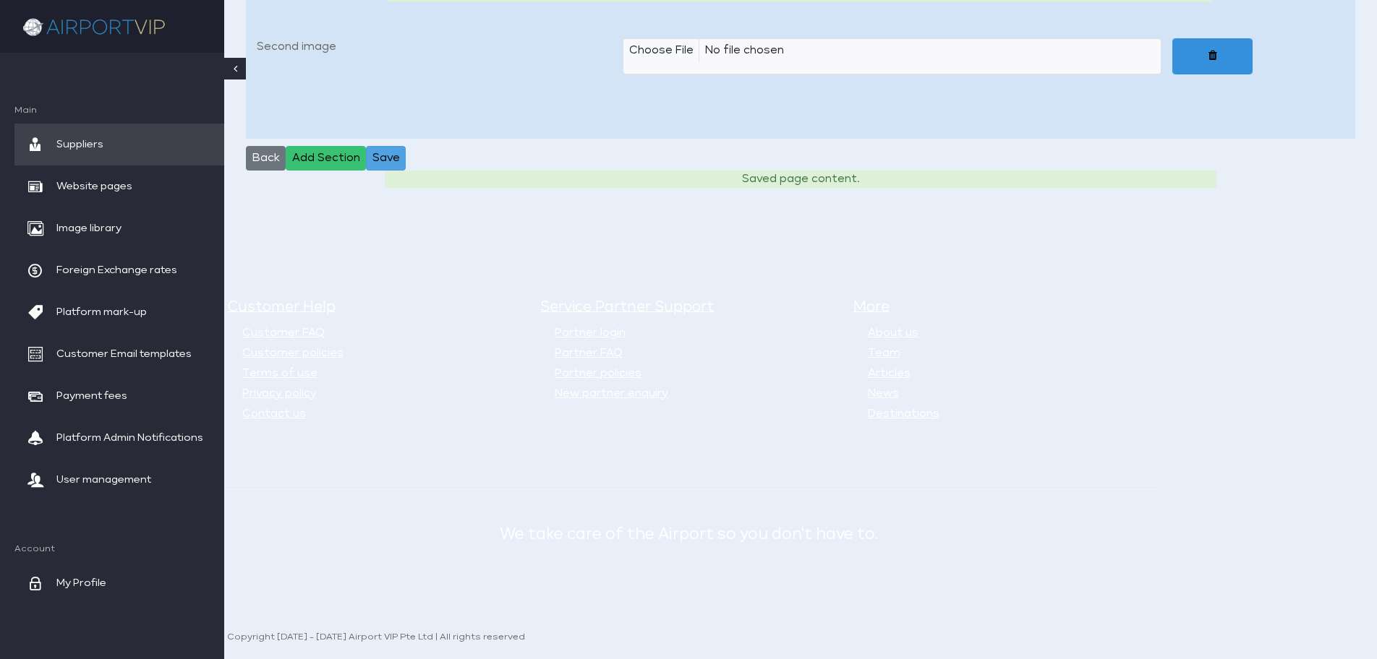
click at [395, 154] on button "Save" at bounding box center [386, 158] width 40 height 25
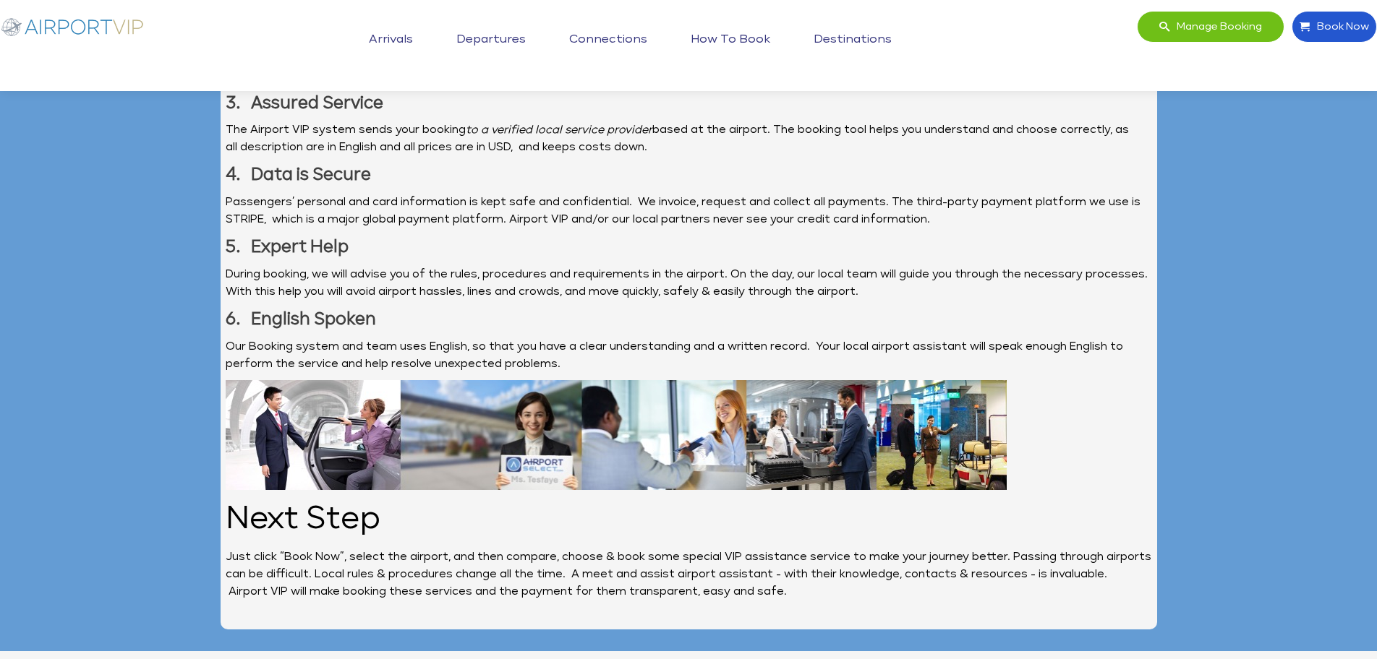
scroll to position [2482, 0]
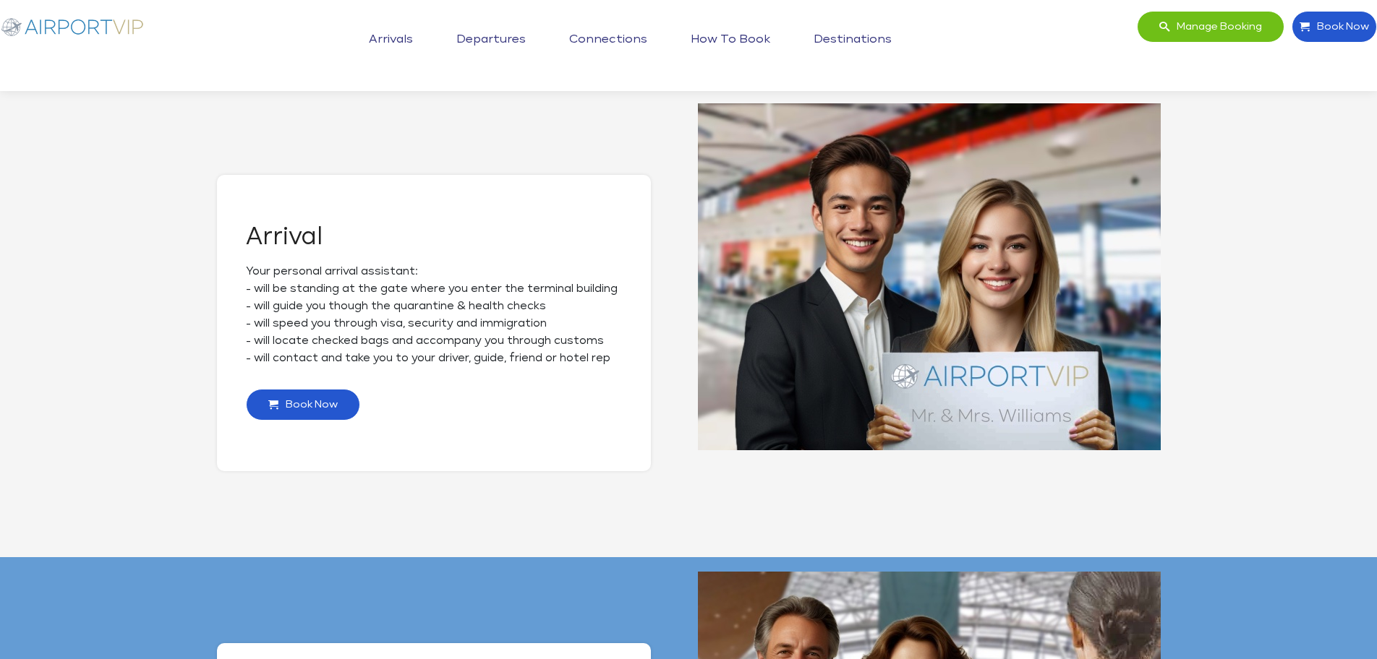
scroll to position [413, 0]
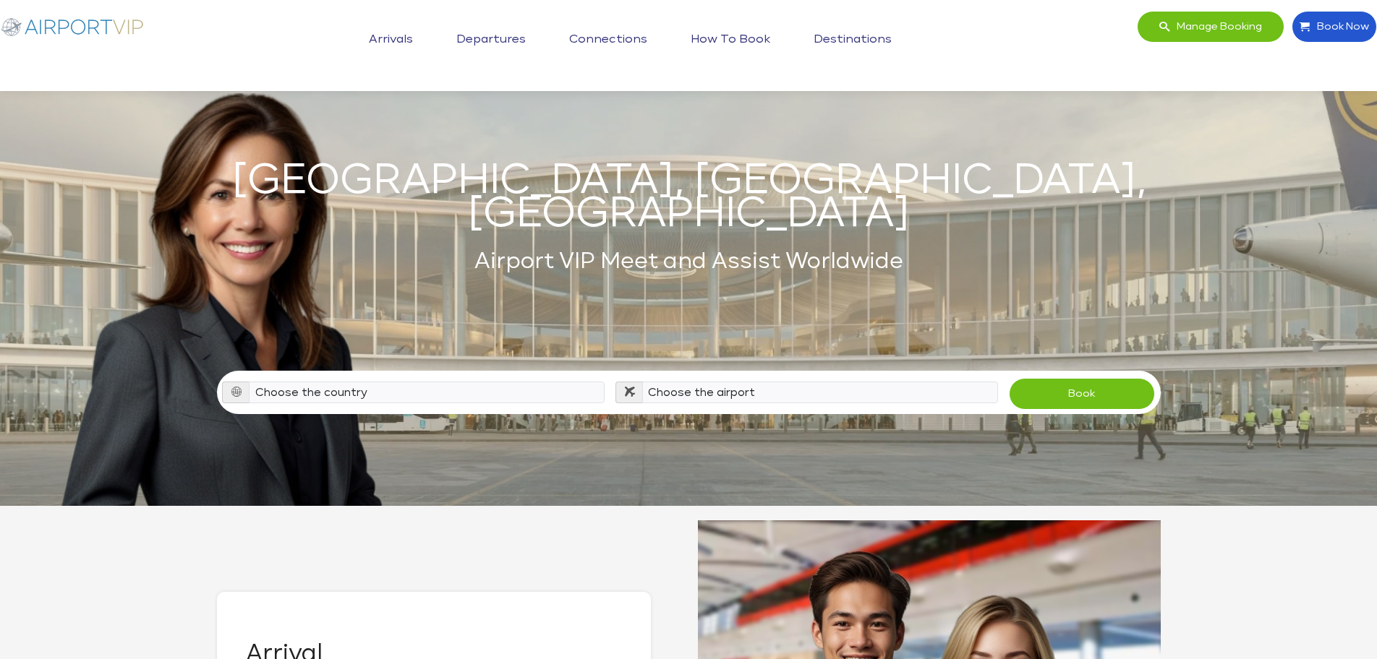
click at [408, 39] on link "Arrivals" at bounding box center [390, 40] width 51 height 36
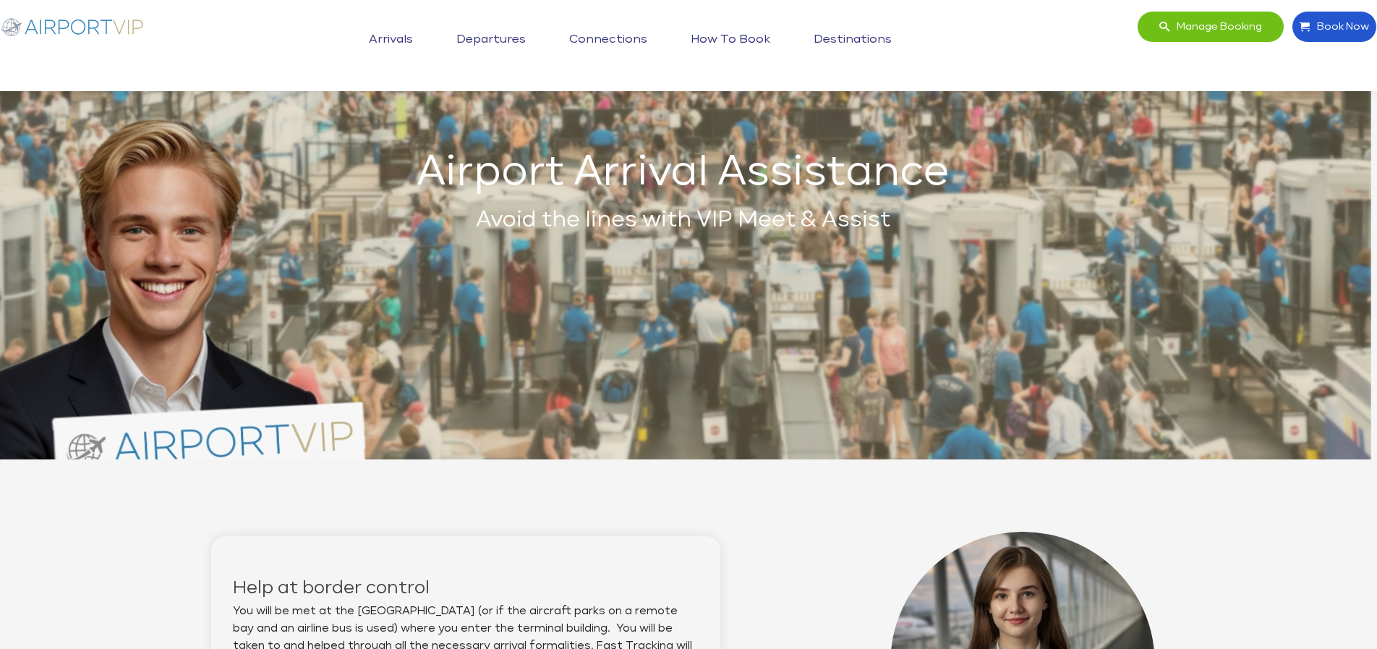
scroll to position [48, 6]
